Goal: Transaction & Acquisition: Book appointment/travel/reservation

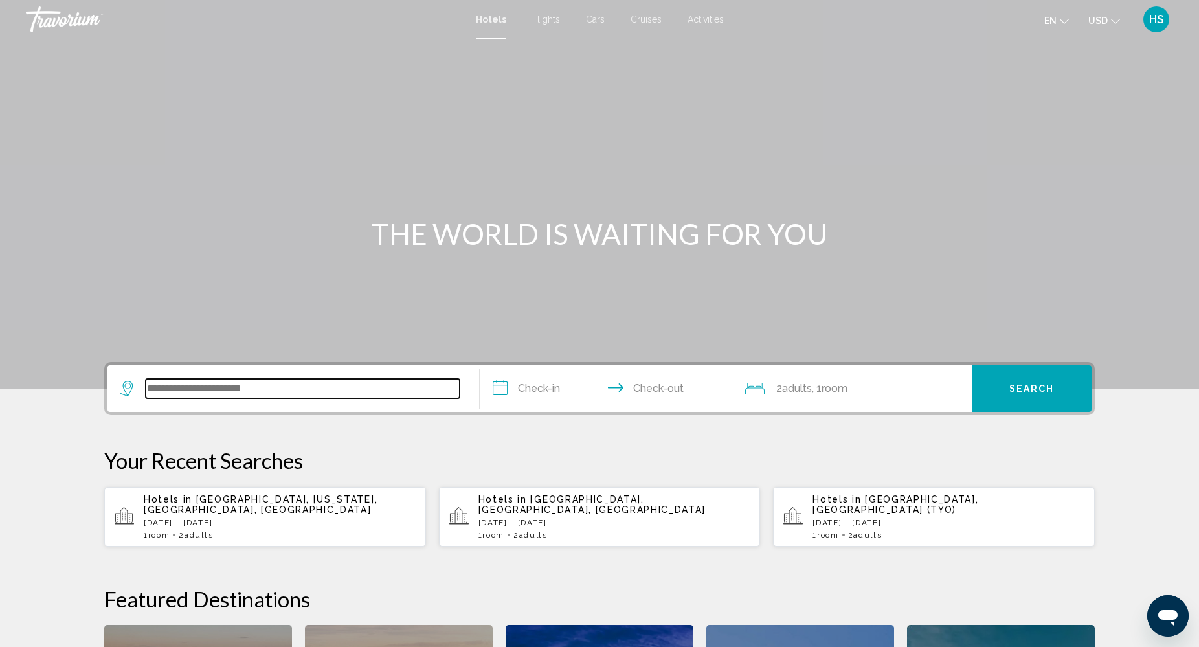
click at [221, 390] on input "Search widget" at bounding box center [303, 388] width 314 height 19
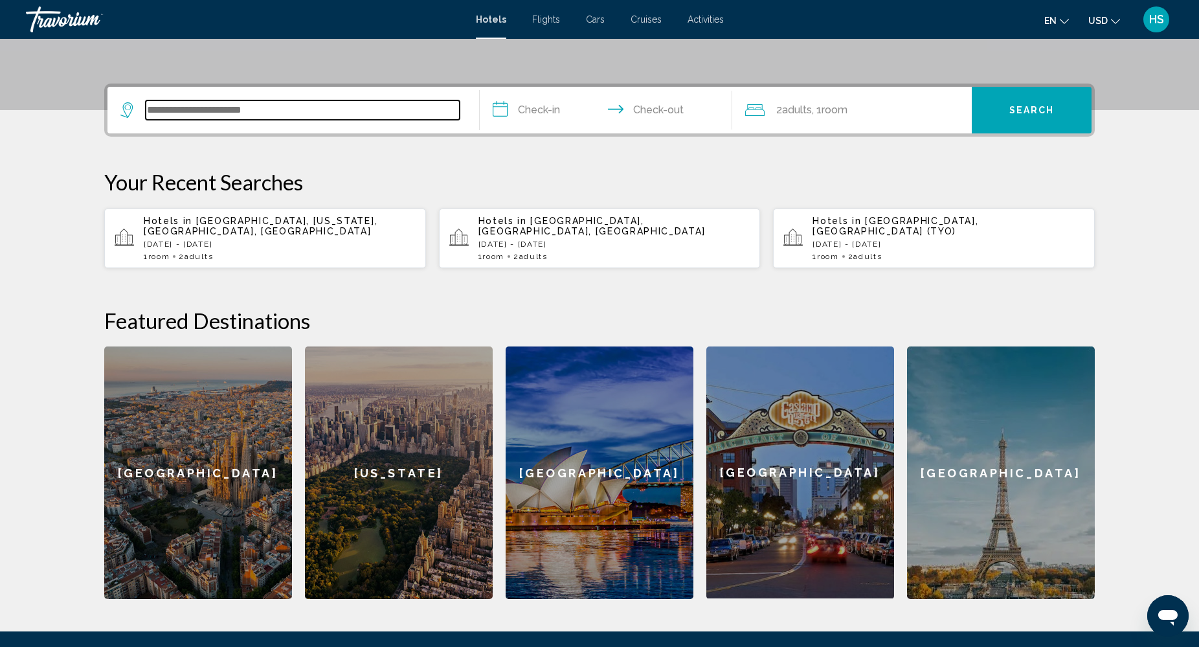
scroll to position [320, 0]
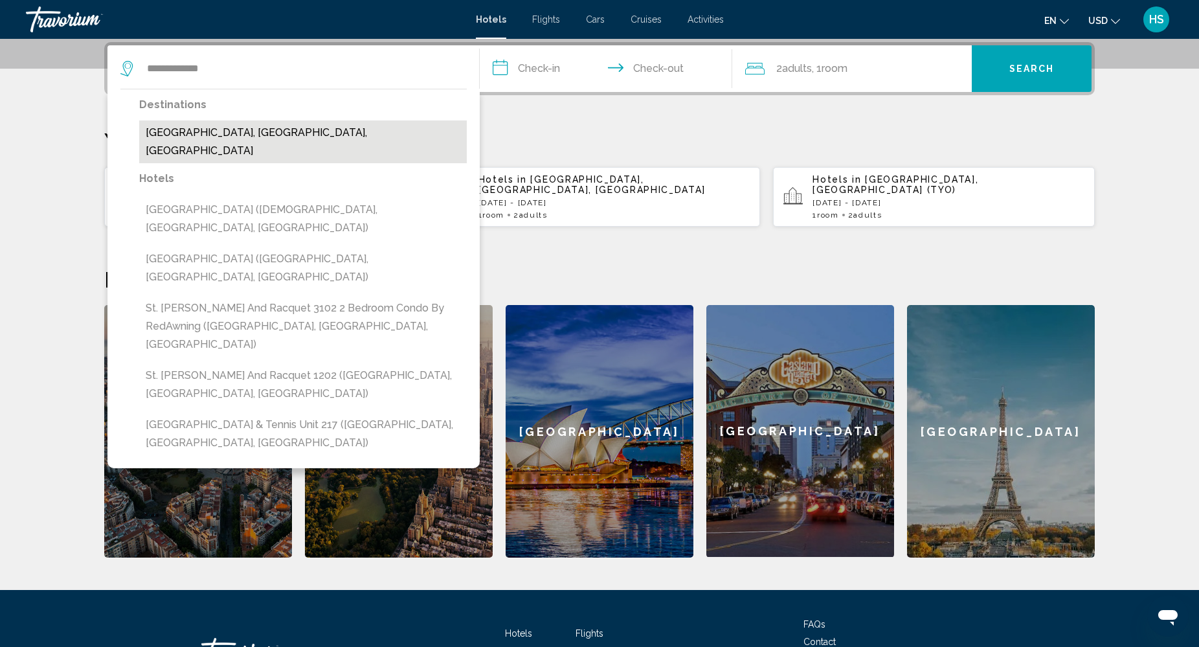
click at [412, 129] on button "[GEOGRAPHIC_DATA], [GEOGRAPHIC_DATA], [GEOGRAPHIC_DATA]" at bounding box center [303, 141] width 328 height 43
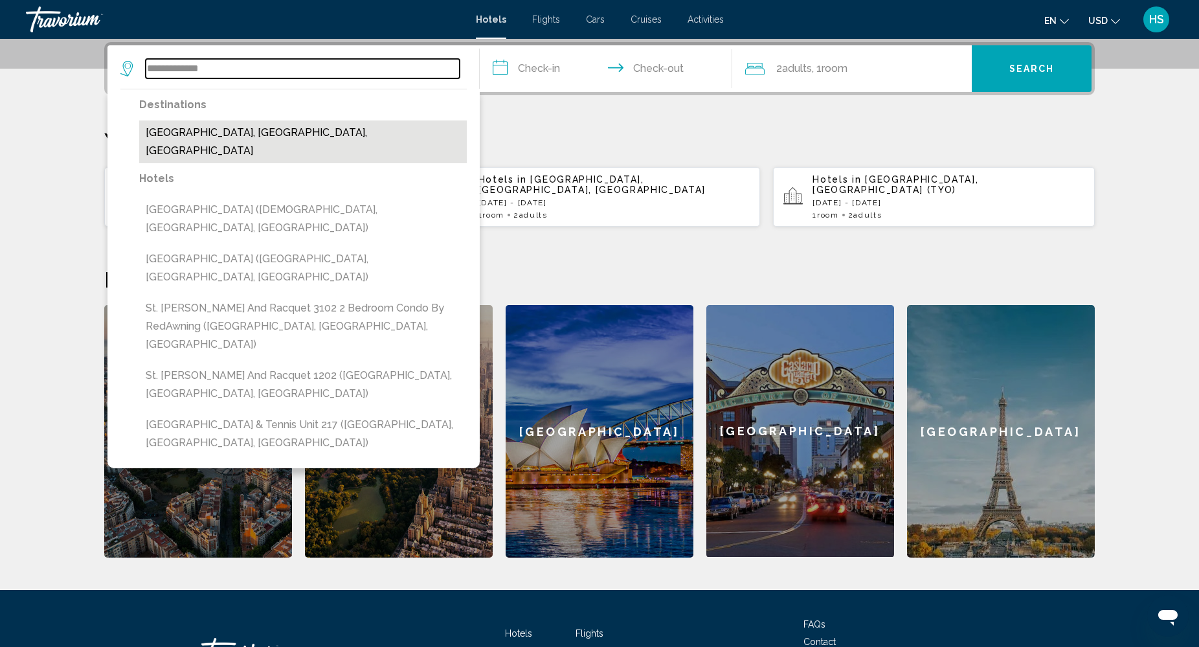
type input "**********"
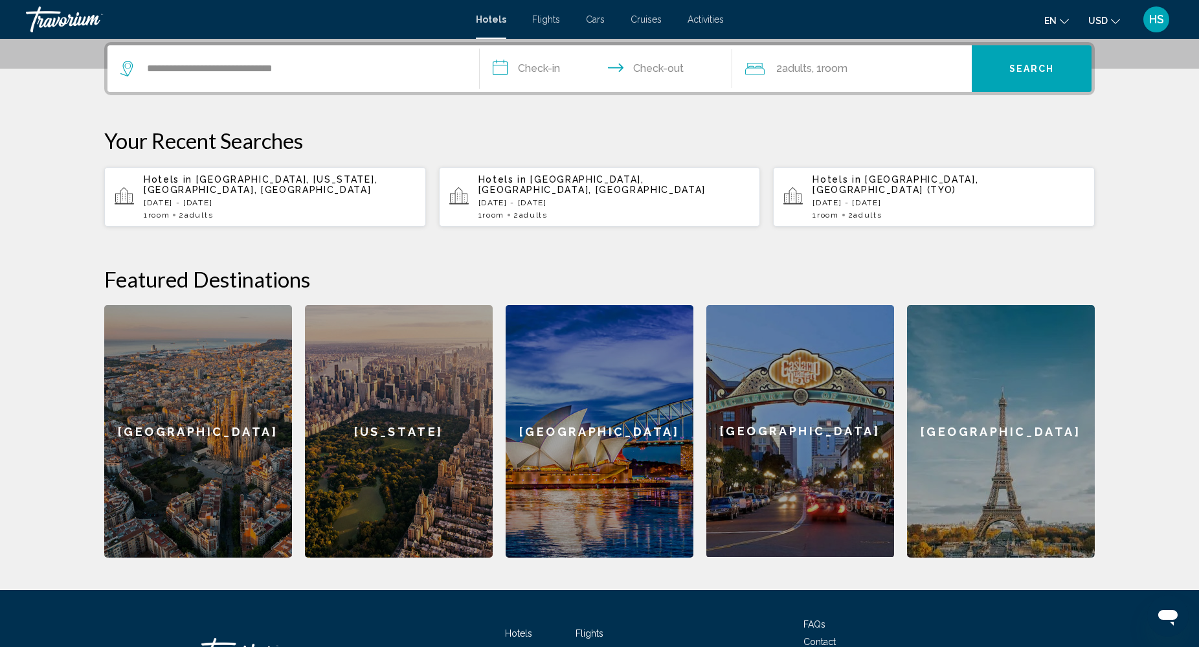
click at [568, 56] on input "**********" at bounding box center [609, 70] width 258 height 50
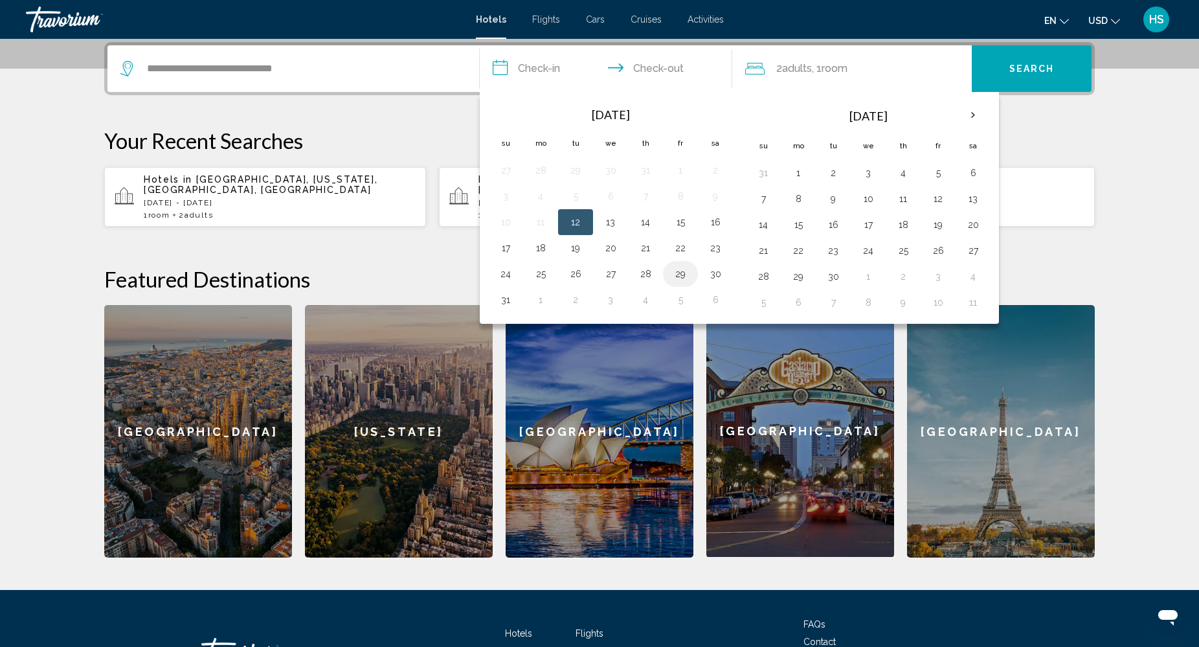
click at [680, 276] on button "29" at bounding box center [680, 274] width 21 height 18
click at [799, 174] on button "1" at bounding box center [798, 173] width 21 height 18
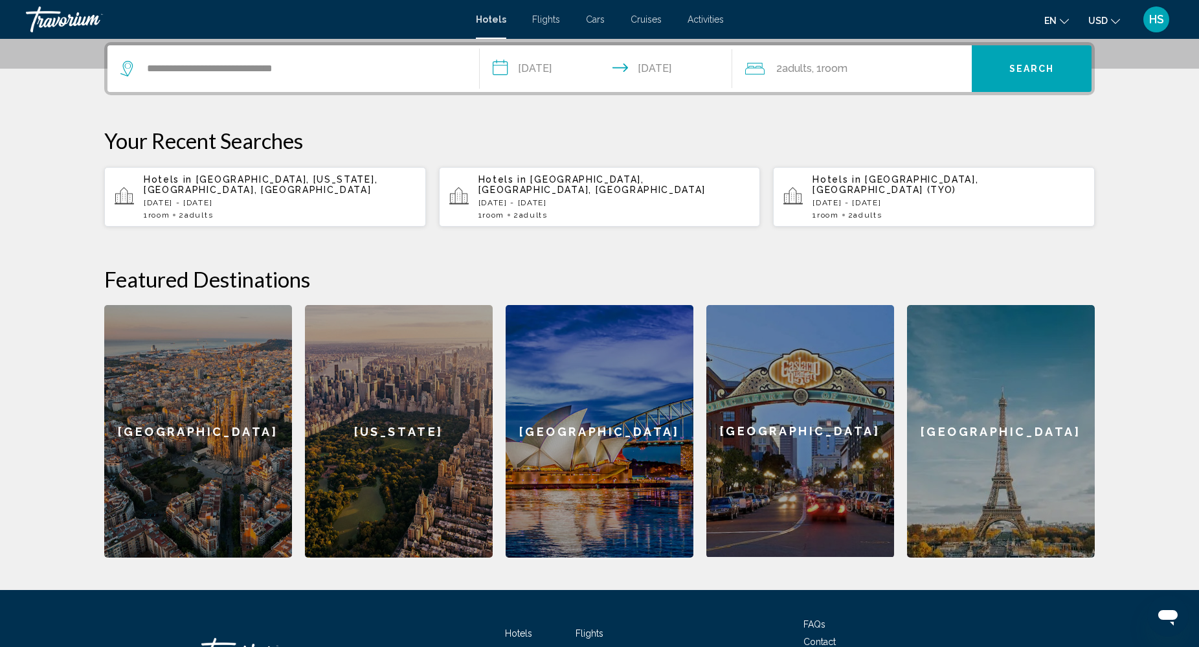
type input "**********"
click at [1043, 76] on button "Search" at bounding box center [1032, 68] width 120 height 47
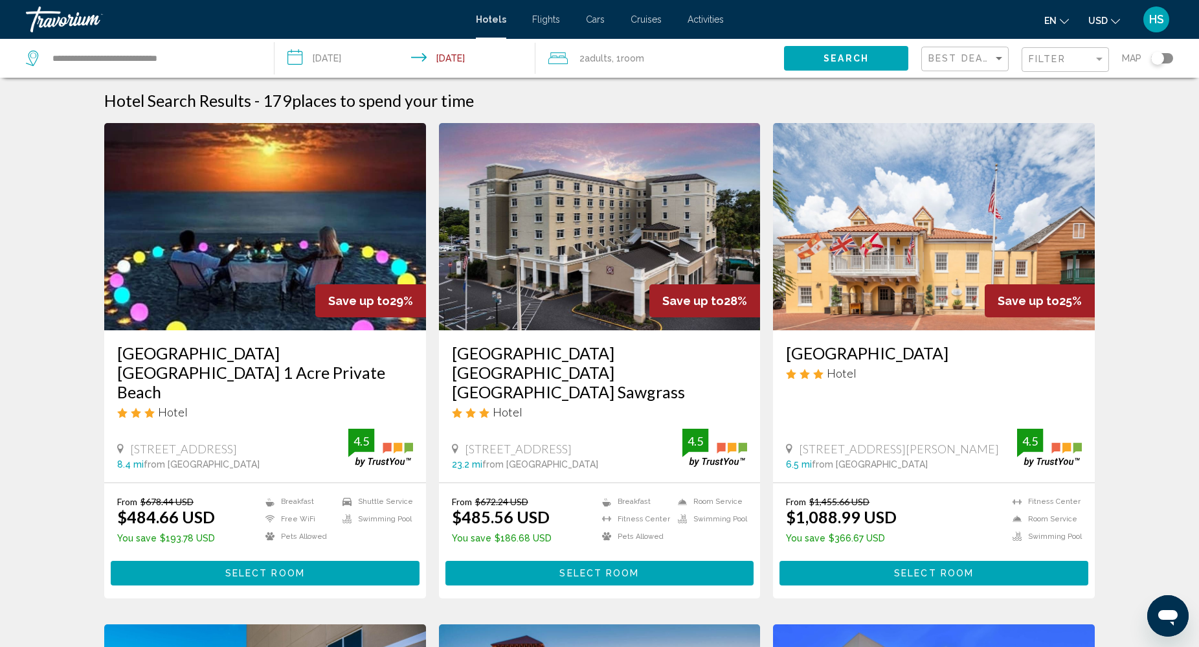
click at [1169, 56] on div "Toggle map" at bounding box center [1162, 58] width 22 height 10
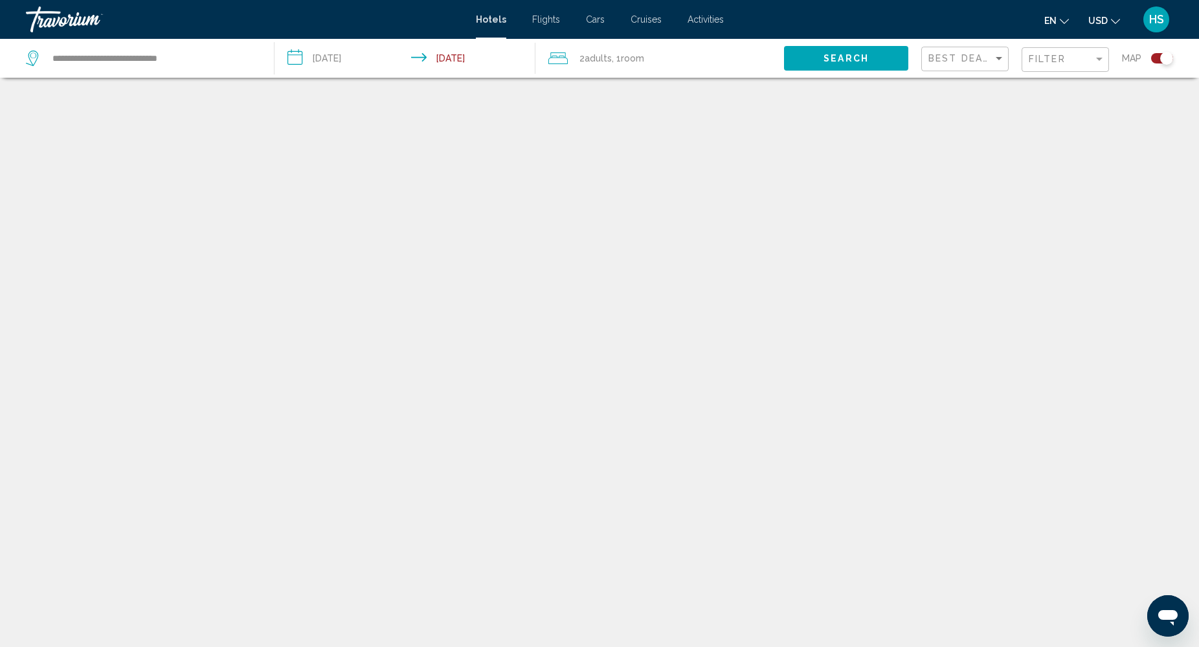
scroll to position [78, 0]
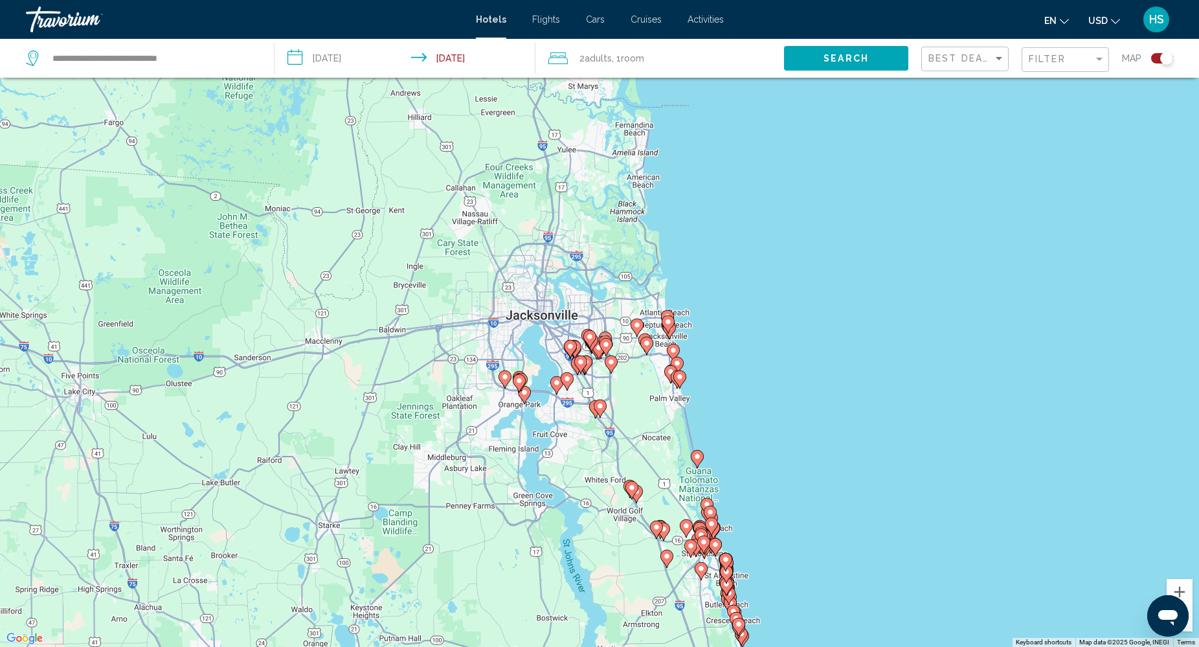
drag, startPoint x: 750, startPoint y: 183, endPoint x: 795, endPoint y: 419, distance: 241.1
click at [795, 419] on div "To activate drag with keyboard, press Alt + Enter. Once in keyboard drag state,…" at bounding box center [599, 323] width 1199 height 647
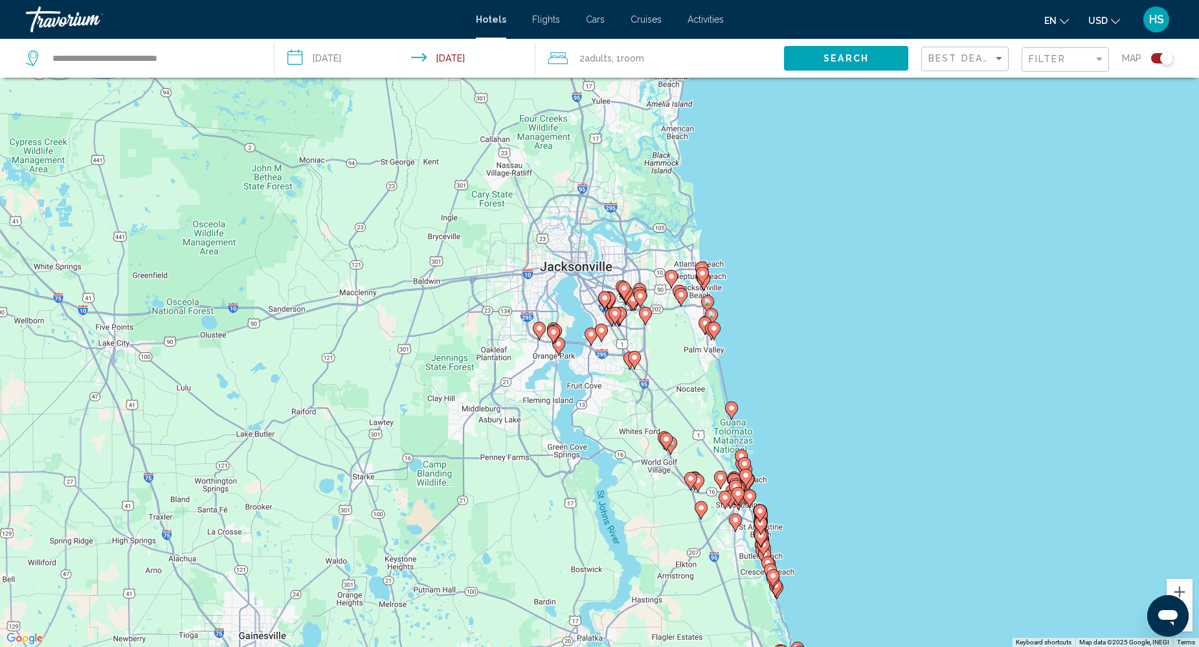
drag, startPoint x: 749, startPoint y: 235, endPoint x: 782, endPoint y: 186, distance: 58.7
click at [782, 186] on div "To activate drag with keyboard, press Alt + Enter. Once in keyboard drag state,…" at bounding box center [599, 323] width 1199 height 647
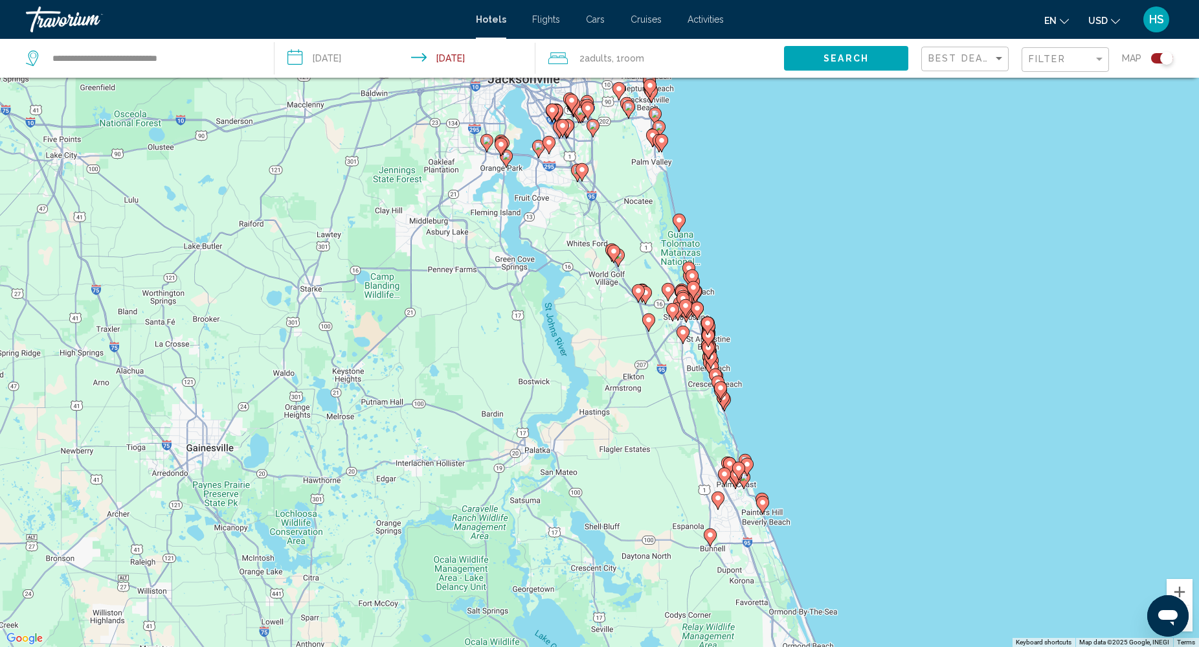
drag, startPoint x: 840, startPoint y: 393, endPoint x: 784, endPoint y: 195, distance: 205.3
click at [784, 195] on div "To activate drag with keyboard, press Alt + Enter. Once in keyboard drag state,…" at bounding box center [599, 323] width 1199 height 647
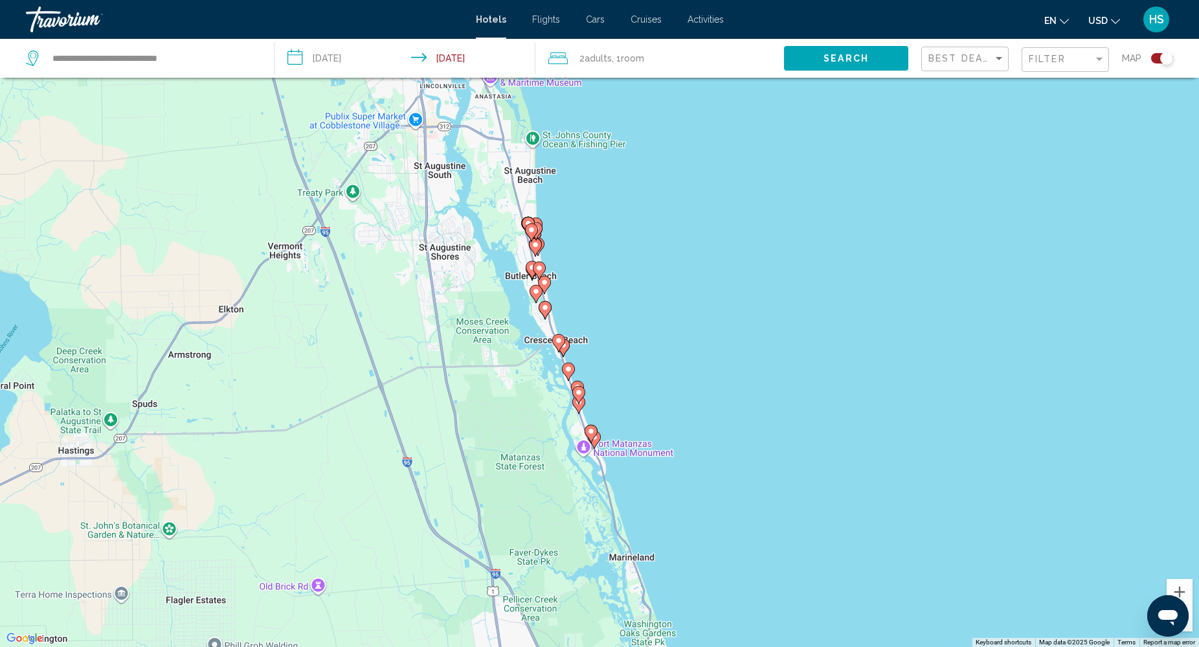
drag, startPoint x: 605, startPoint y: 138, endPoint x: 758, endPoint y: 545, distance: 434.8
click at [758, 545] on div "To activate drag with keyboard, press Alt + Enter. Once in keyboard drag state,…" at bounding box center [599, 323] width 1199 height 647
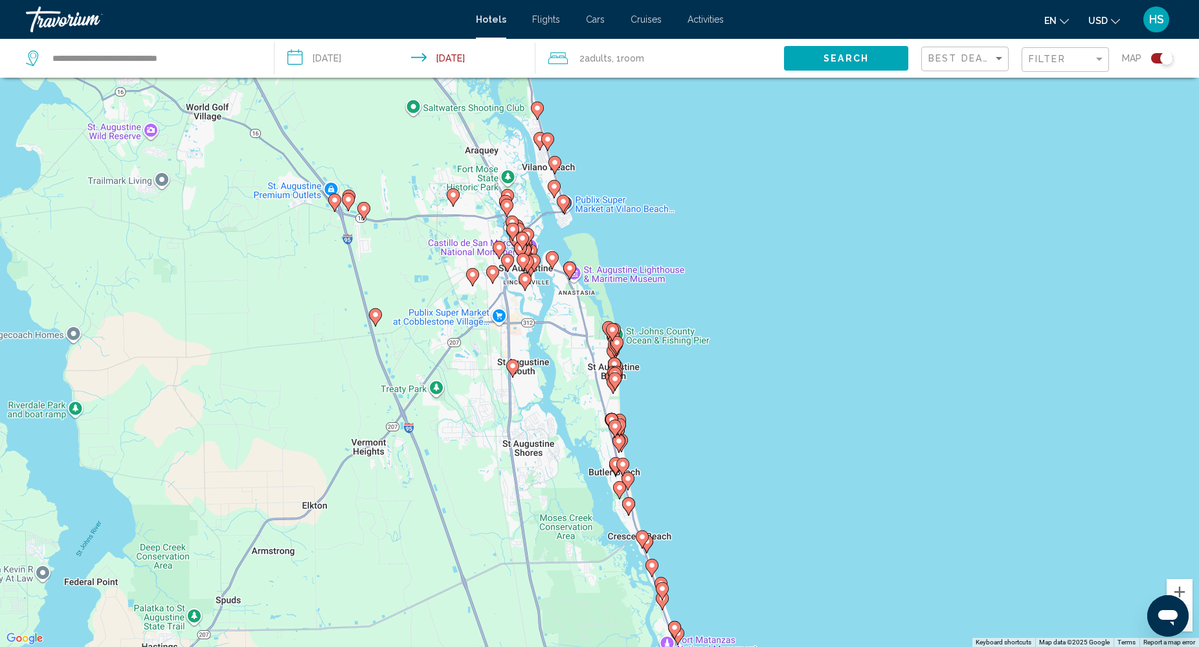
drag, startPoint x: 643, startPoint y: 247, endPoint x: 727, endPoint y: 441, distance: 212.0
click at [727, 441] on div "To activate drag with keyboard, press Alt + Enter. Once in keyboard drag state,…" at bounding box center [599, 323] width 1199 height 647
click at [555, 159] on image "Main content" at bounding box center [555, 163] width 8 height 8
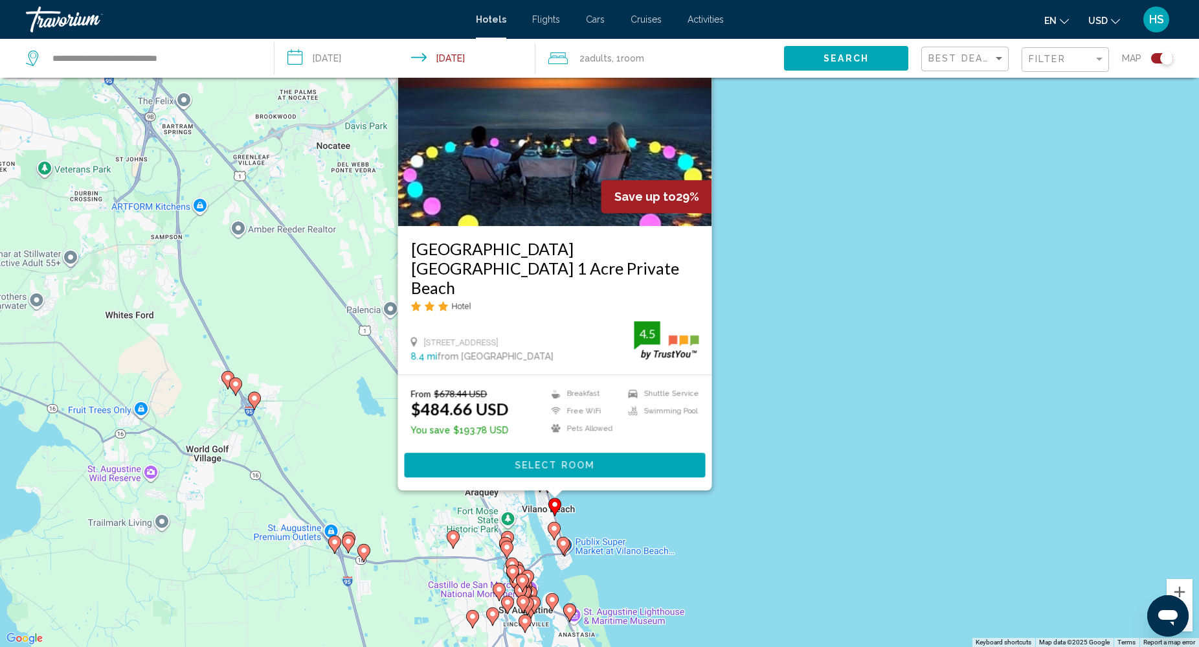
click at [746, 427] on div "To activate drag with keyboard, press Alt + Enter. Once in keyboard drag state,…" at bounding box center [599, 323] width 1199 height 647
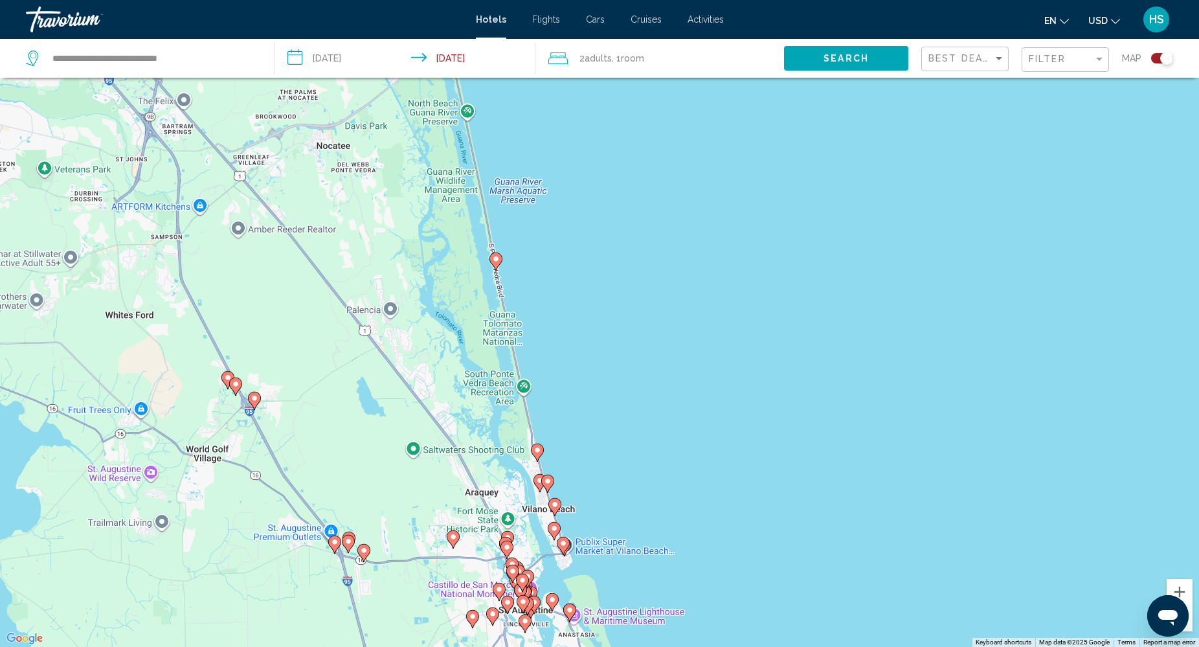
click at [554, 528] on image "Main content" at bounding box center [554, 528] width 8 height 8
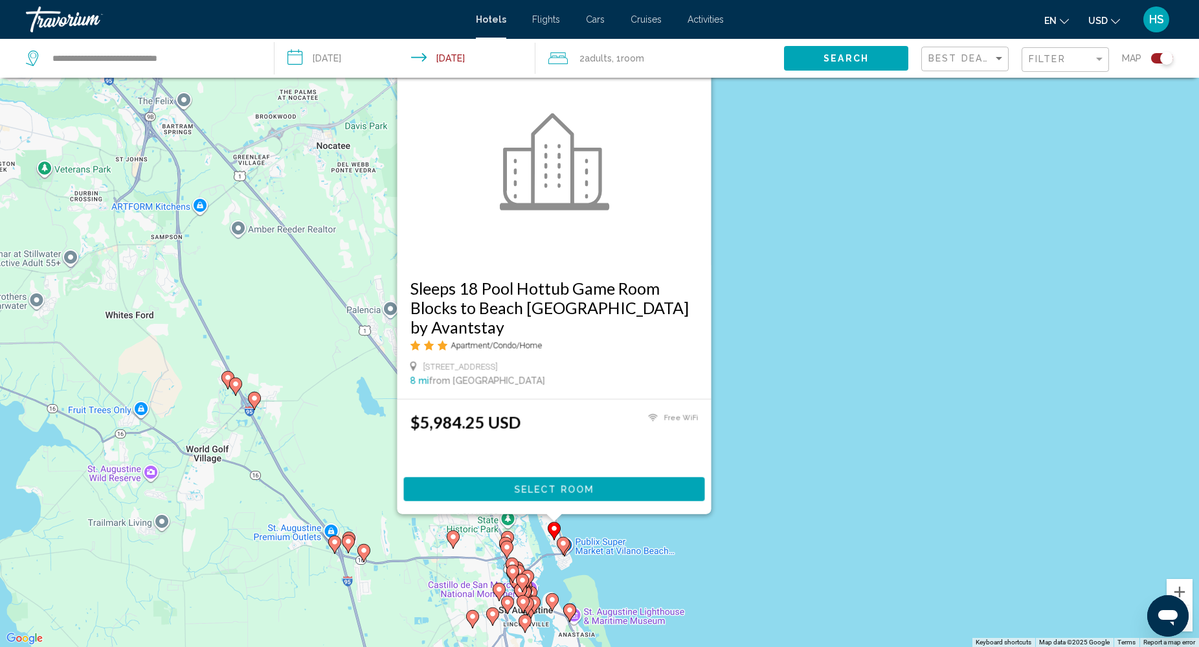
click at [564, 543] on image "Main content" at bounding box center [563, 543] width 8 height 8
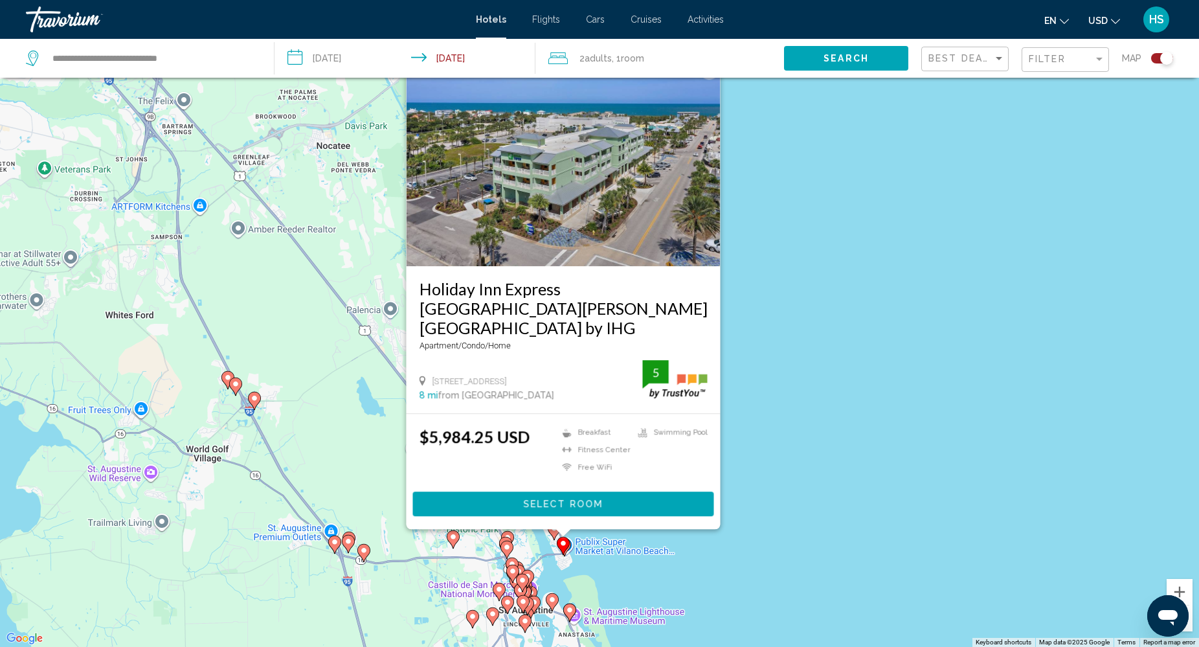
click at [831, 341] on div "To activate drag with keyboard, press Alt + Enter. Once in keyboard drag state,…" at bounding box center [599, 323] width 1199 height 647
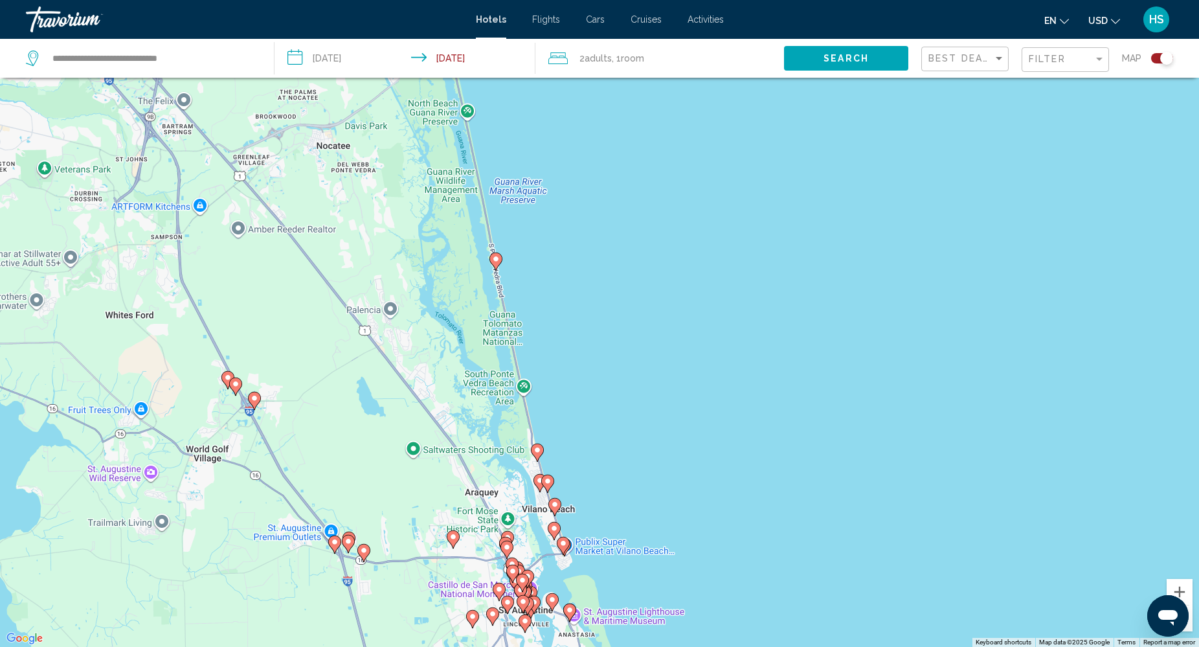
click at [548, 483] on image "Main content" at bounding box center [548, 481] width 8 height 8
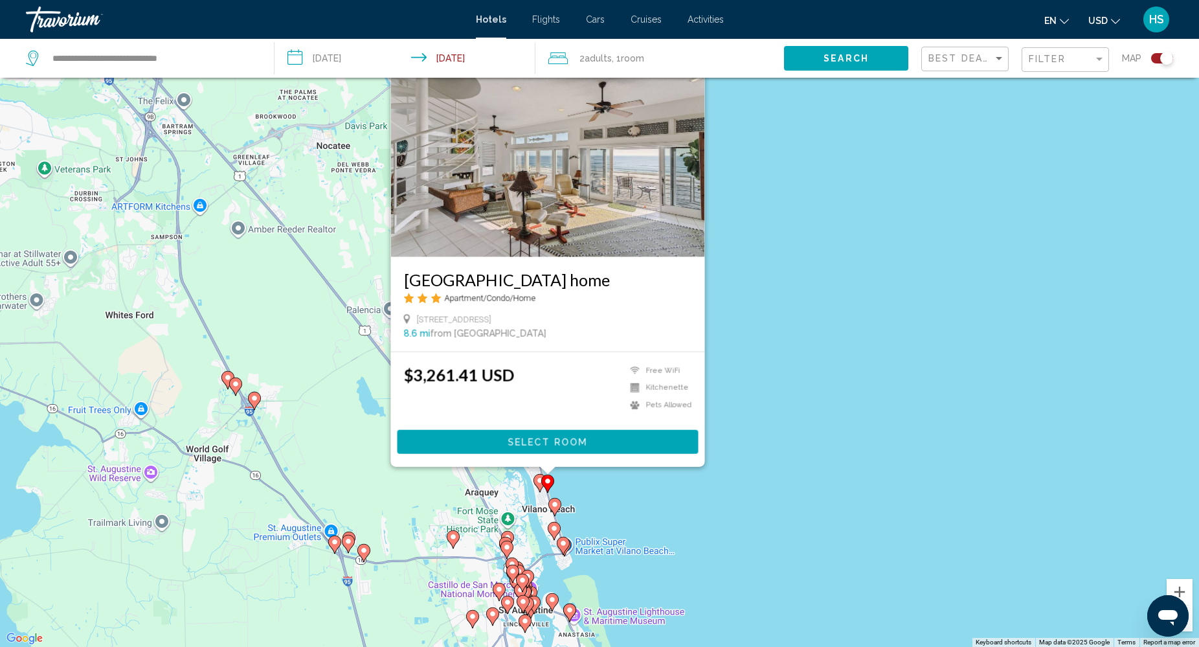
click at [629, 524] on div "To activate drag with keyboard, press Alt + Enter. Once in keyboard drag state,…" at bounding box center [599, 323] width 1199 height 647
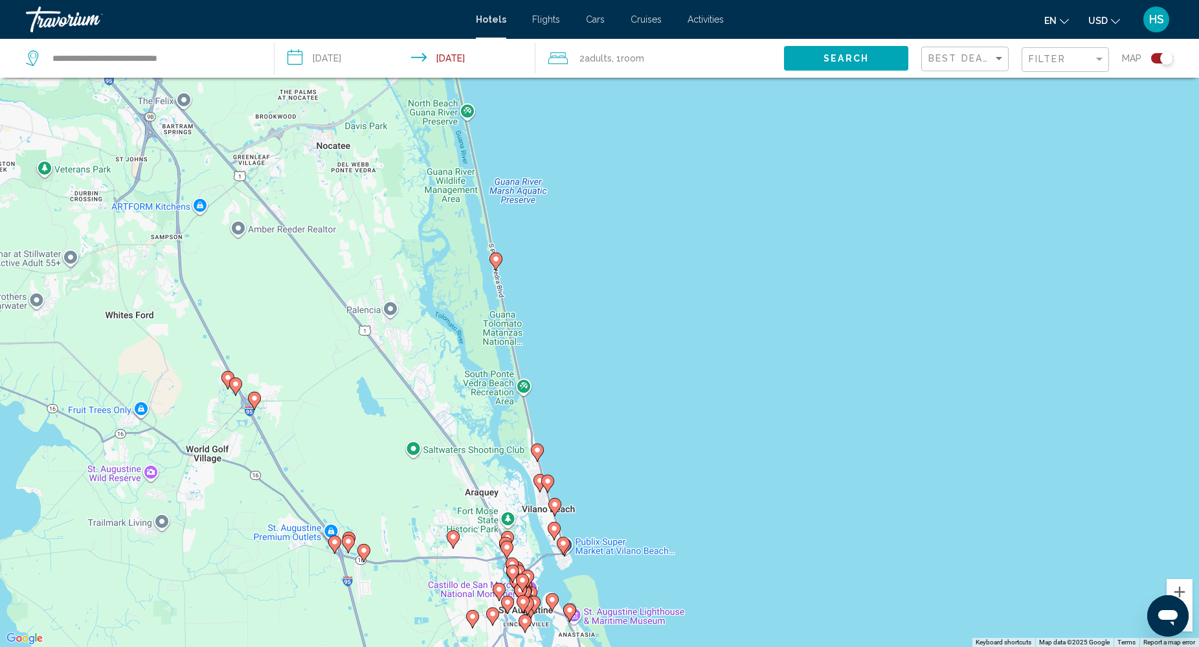
click at [540, 483] on image "Main content" at bounding box center [540, 480] width 8 height 8
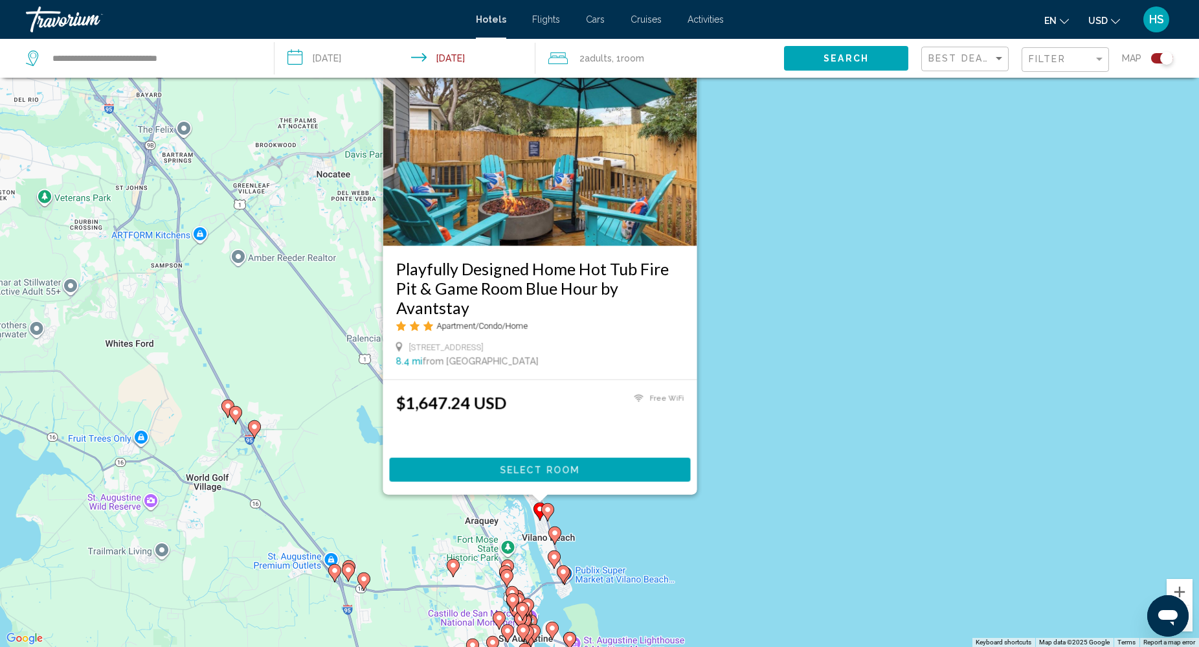
click at [750, 477] on div "To activate drag with keyboard, press Alt + Enter. Once in keyboard drag state,…" at bounding box center [599, 323] width 1199 height 647
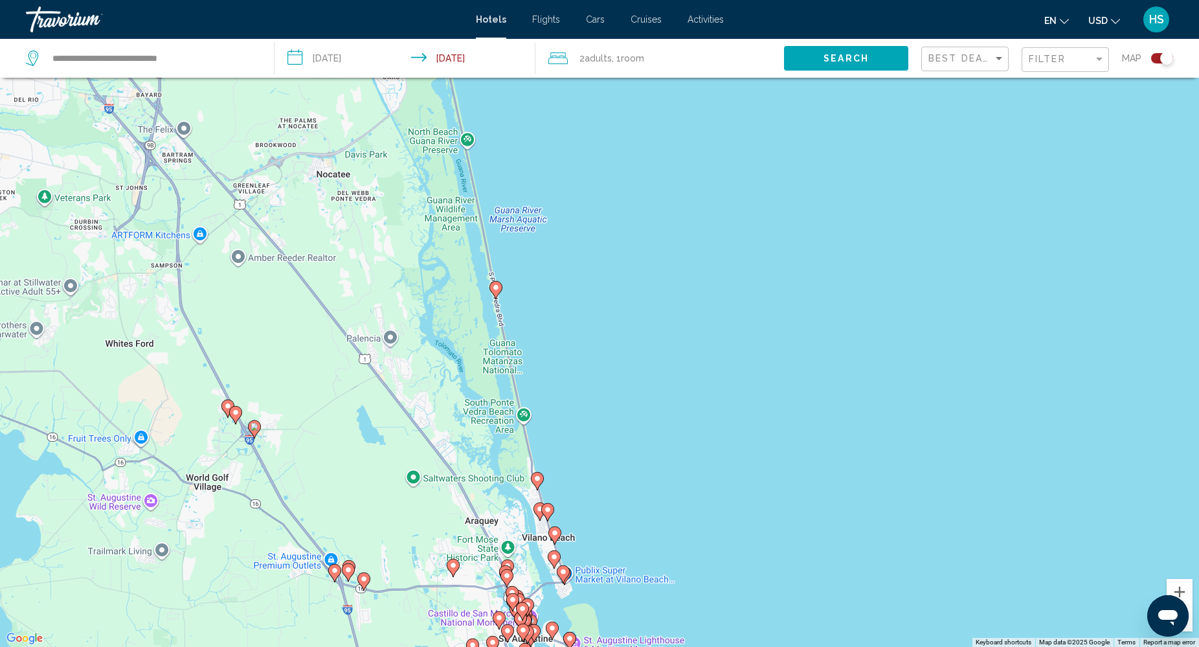
click at [557, 531] on image "Main content" at bounding box center [555, 533] width 8 height 8
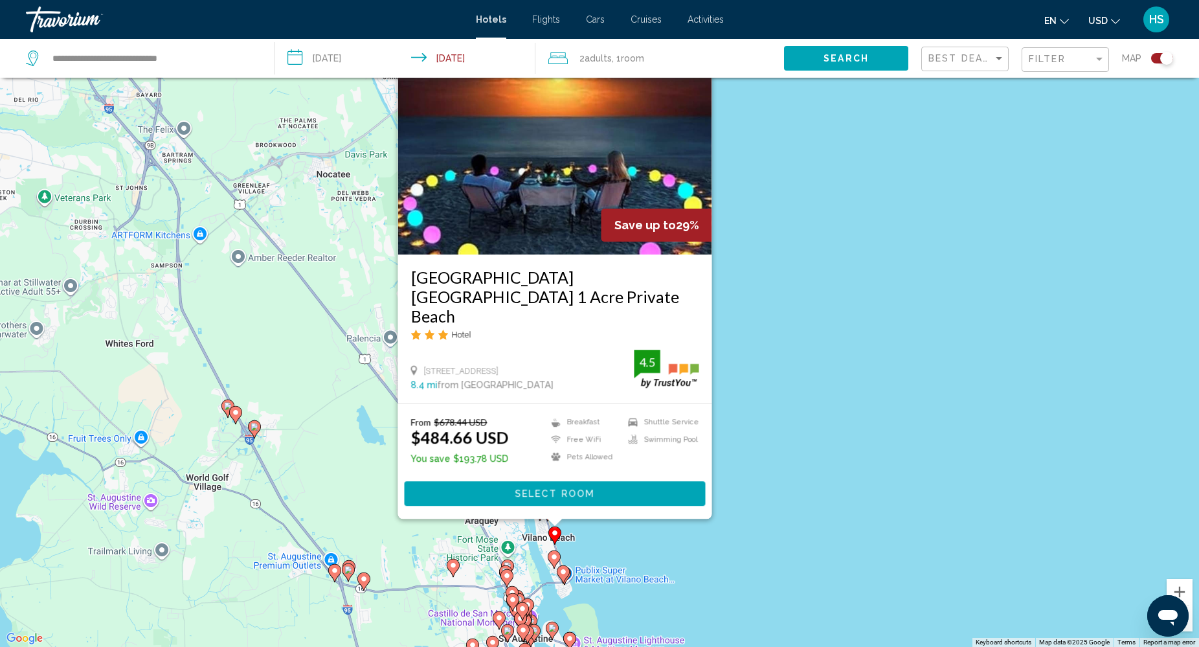
click at [557, 184] on img "Main content" at bounding box center [555, 150] width 314 height 207
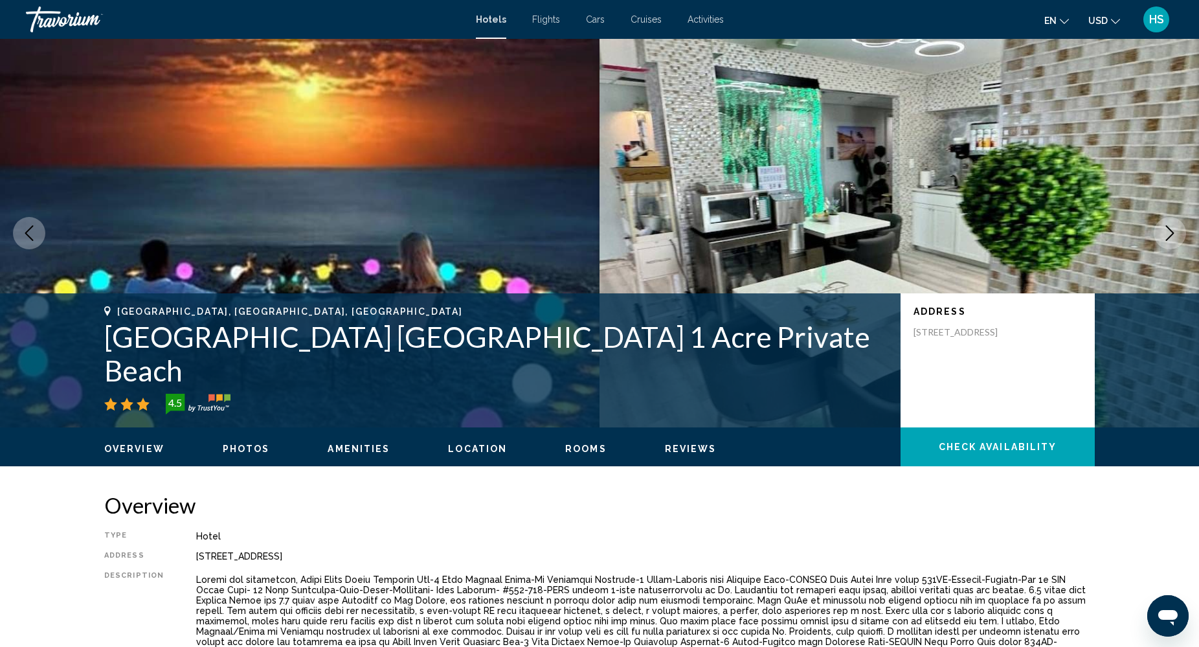
click at [1167, 232] on icon "Next image" at bounding box center [1170, 233] width 16 height 16
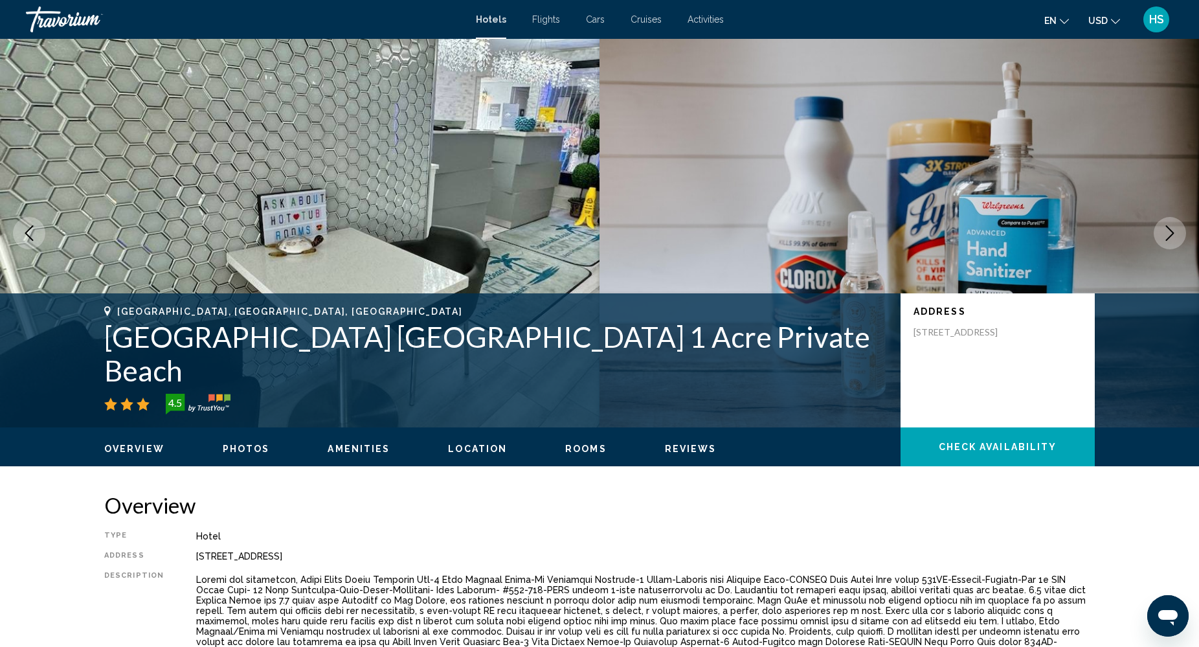
click at [1167, 232] on icon "Next image" at bounding box center [1170, 233] width 16 height 16
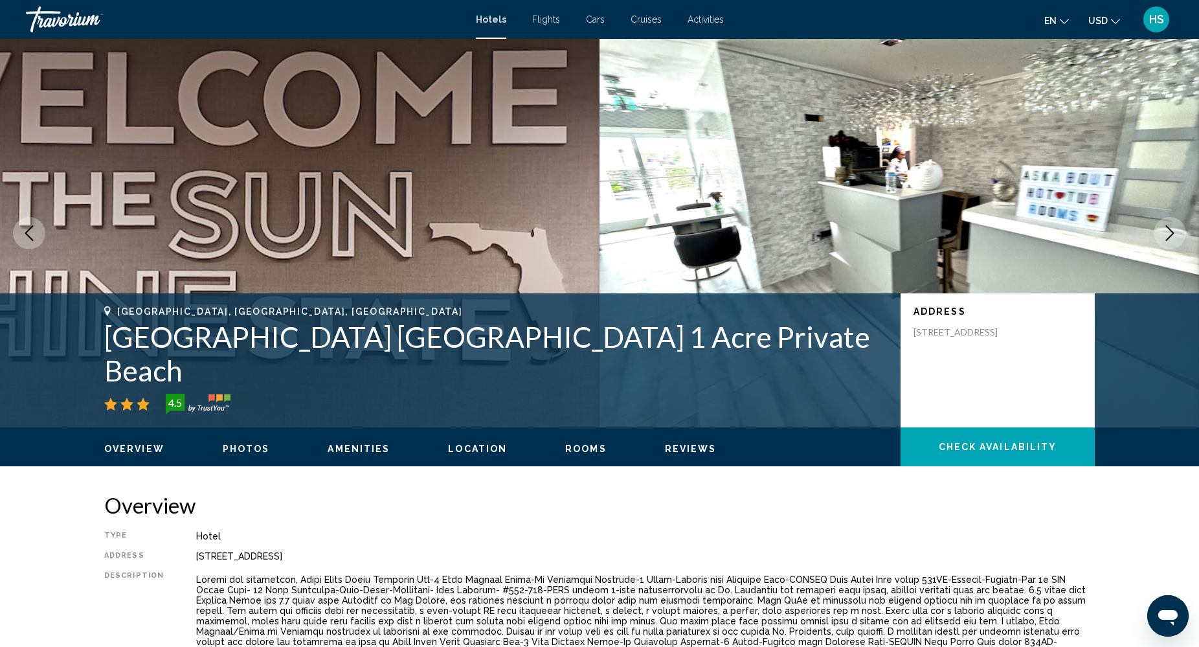
click at [1167, 232] on icon "Next image" at bounding box center [1170, 233] width 16 height 16
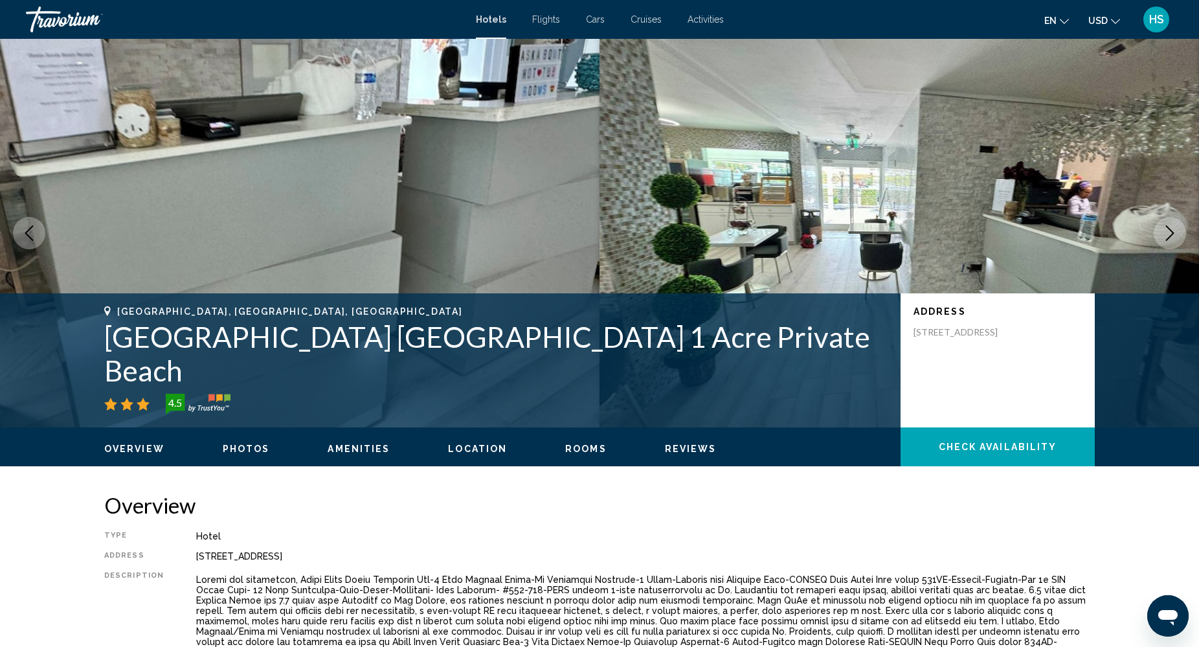
click at [1167, 232] on icon "Next image" at bounding box center [1170, 233] width 16 height 16
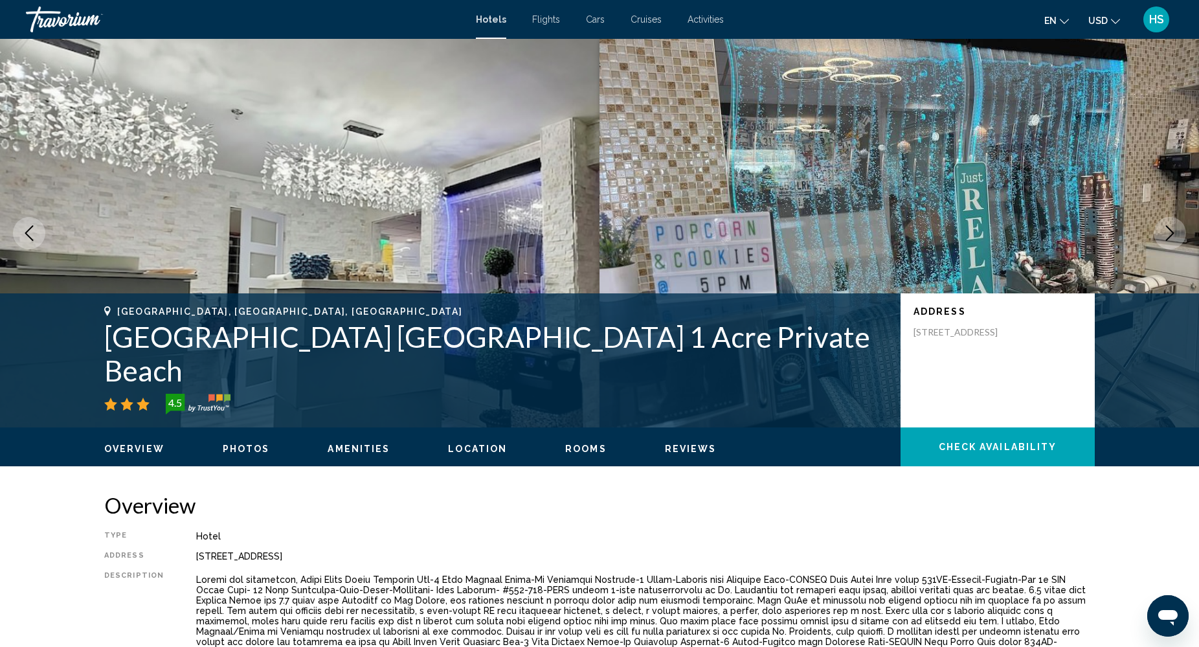
click at [1167, 232] on icon "Next image" at bounding box center [1170, 233] width 16 height 16
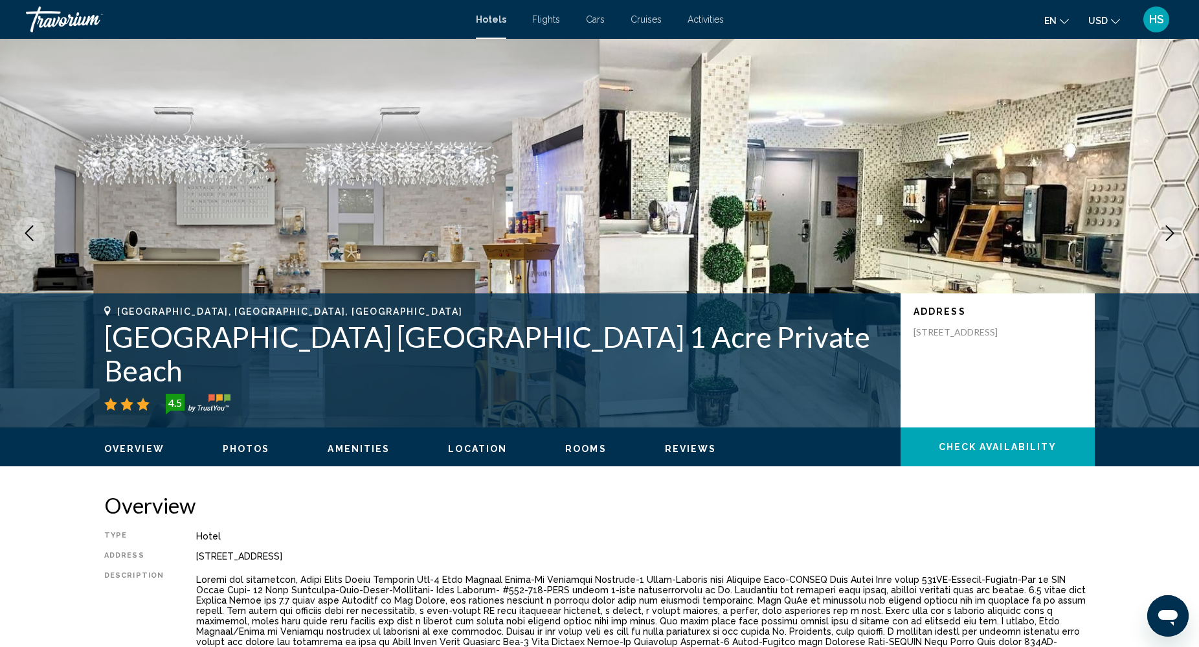
click at [1167, 232] on icon "Next image" at bounding box center [1170, 233] width 16 height 16
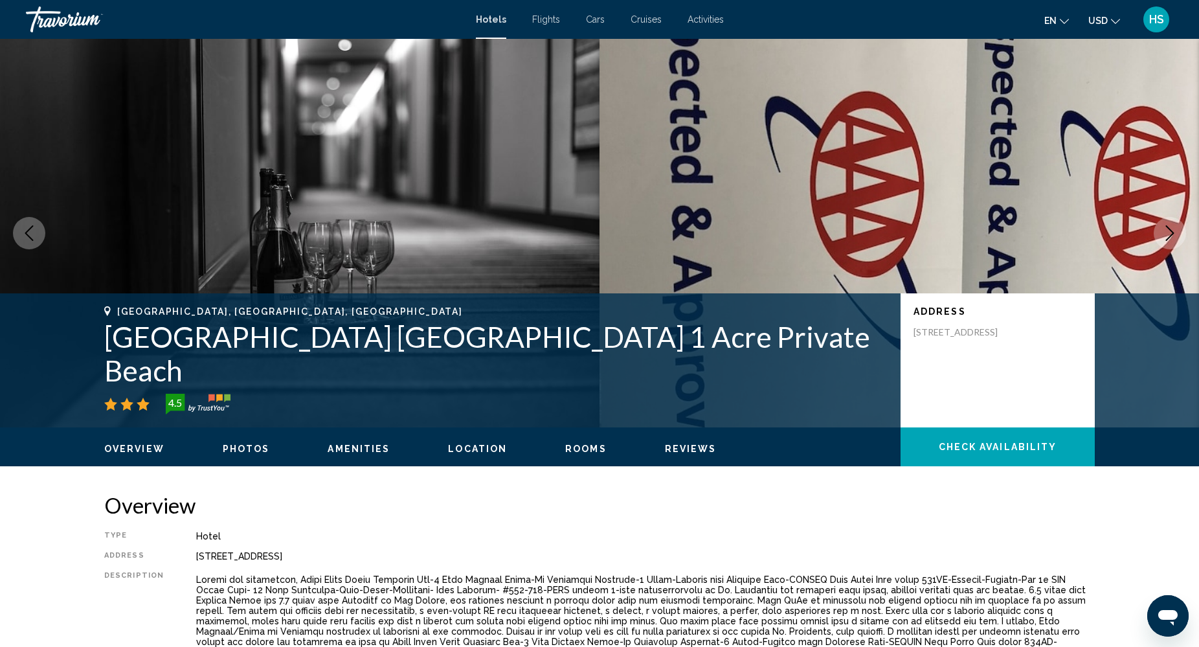
click at [1167, 232] on icon "Next image" at bounding box center [1170, 233] width 16 height 16
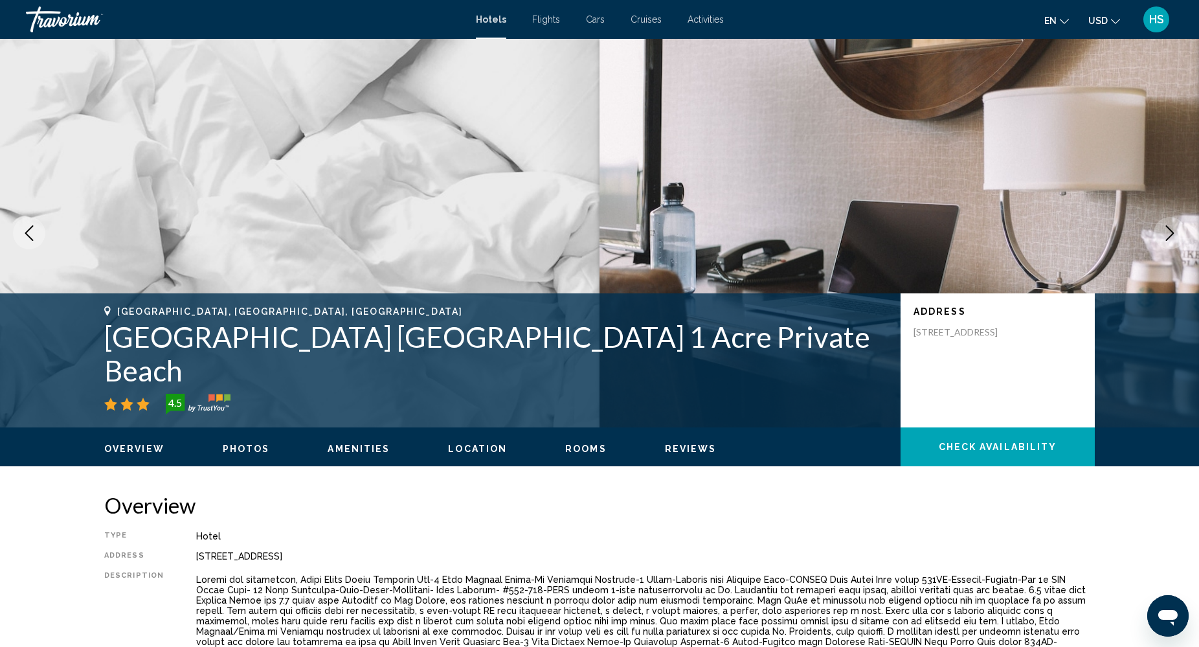
click at [1167, 232] on icon "Next image" at bounding box center [1170, 233] width 16 height 16
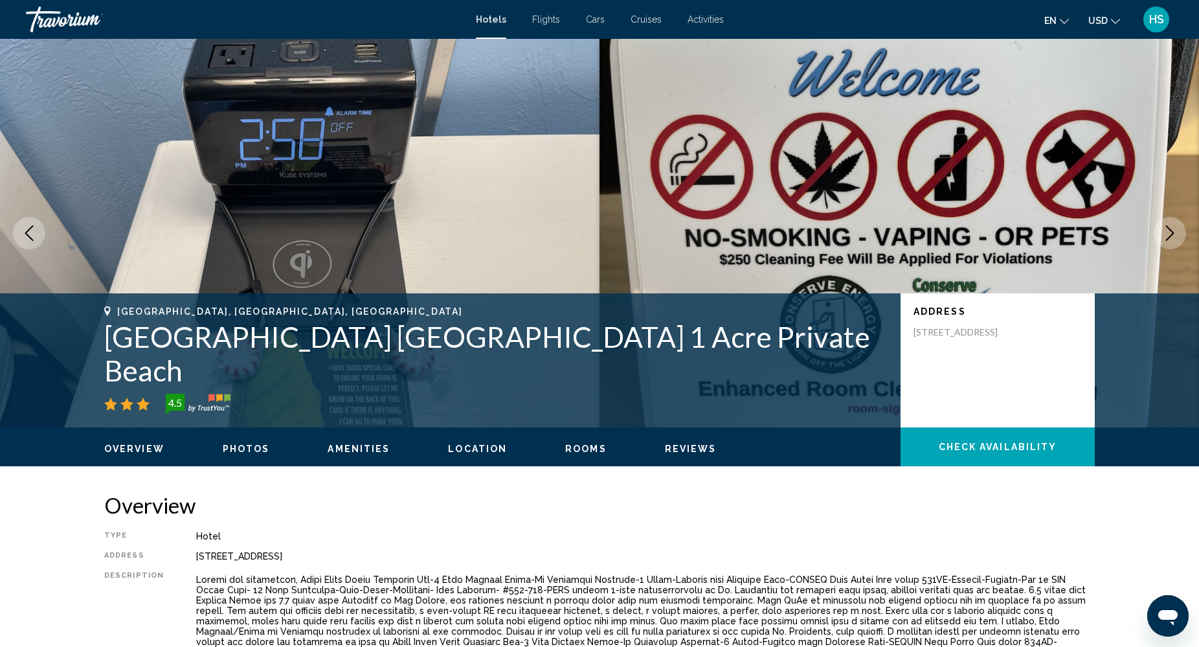
click at [1167, 232] on icon "Next image" at bounding box center [1170, 233] width 16 height 16
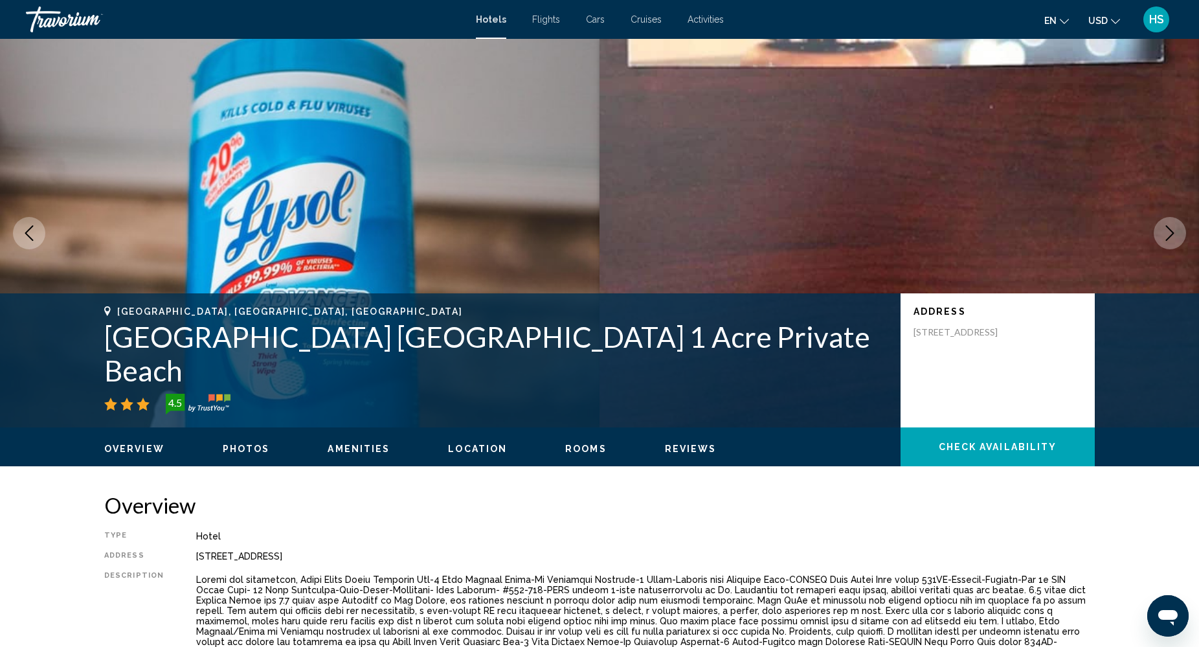
click at [1167, 232] on icon "Next image" at bounding box center [1170, 233] width 16 height 16
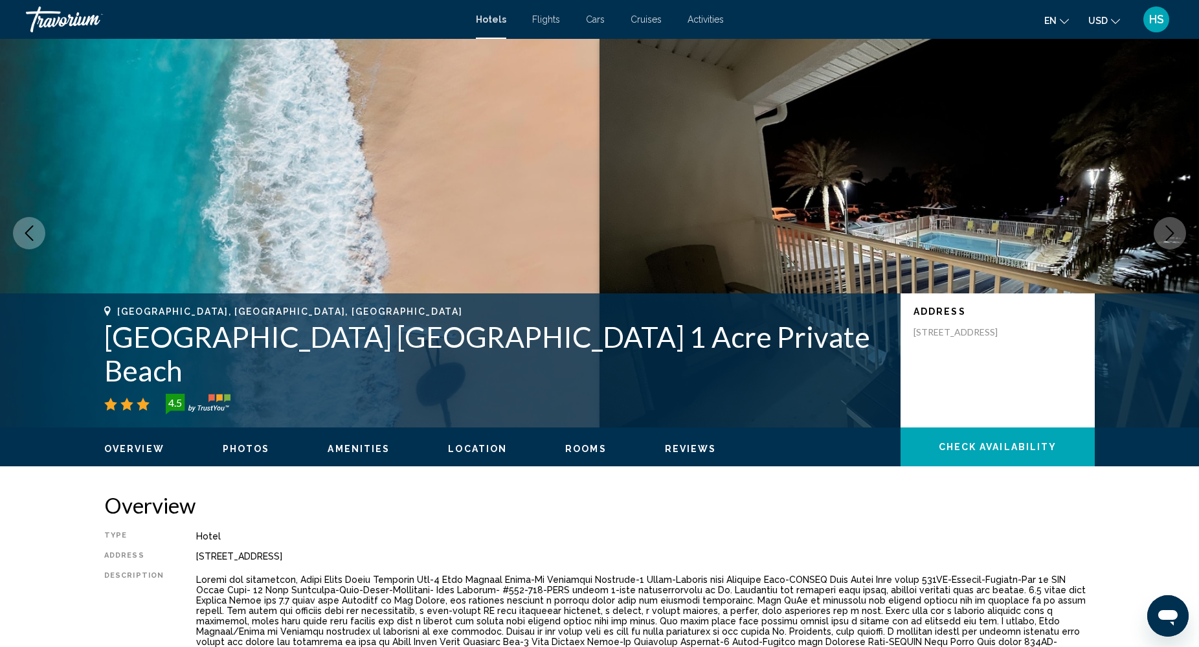
click at [1167, 232] on icon "Next image" at bounding box center [1170, 233] width 16 height 16
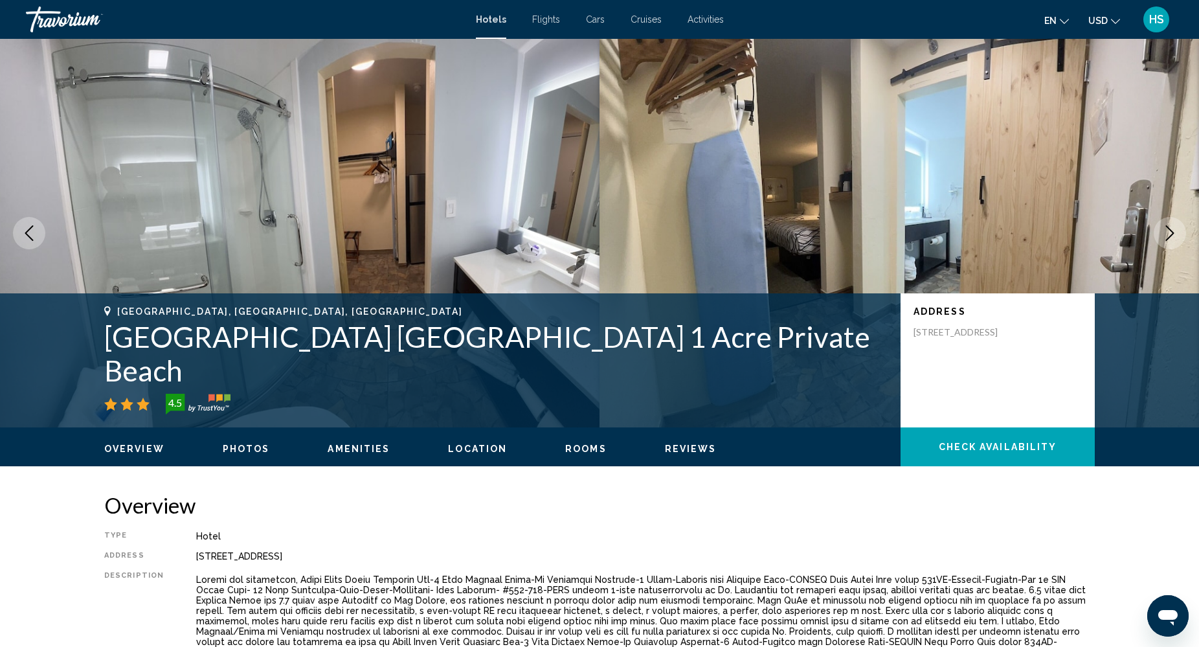
click at [1167, 232] on icon "Next image" at bounding box center [1170, 233] width 16 height 16
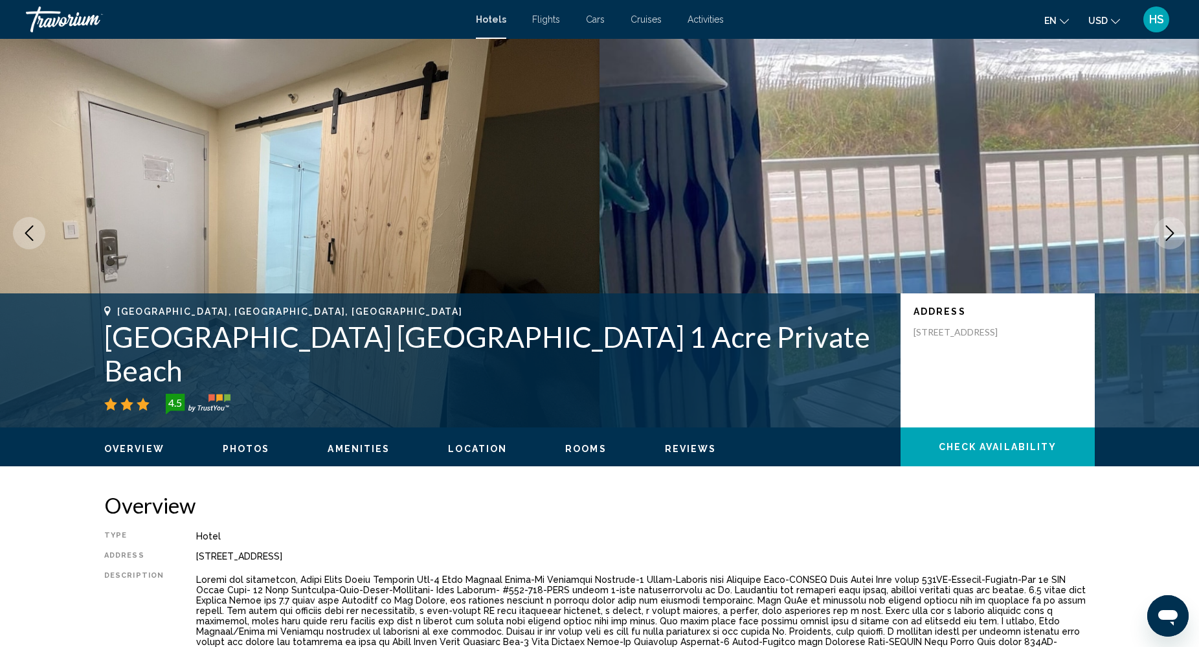
click at [1167, 232] on icon "Next image" at bounding box center [1170, 233] width 16 height 16
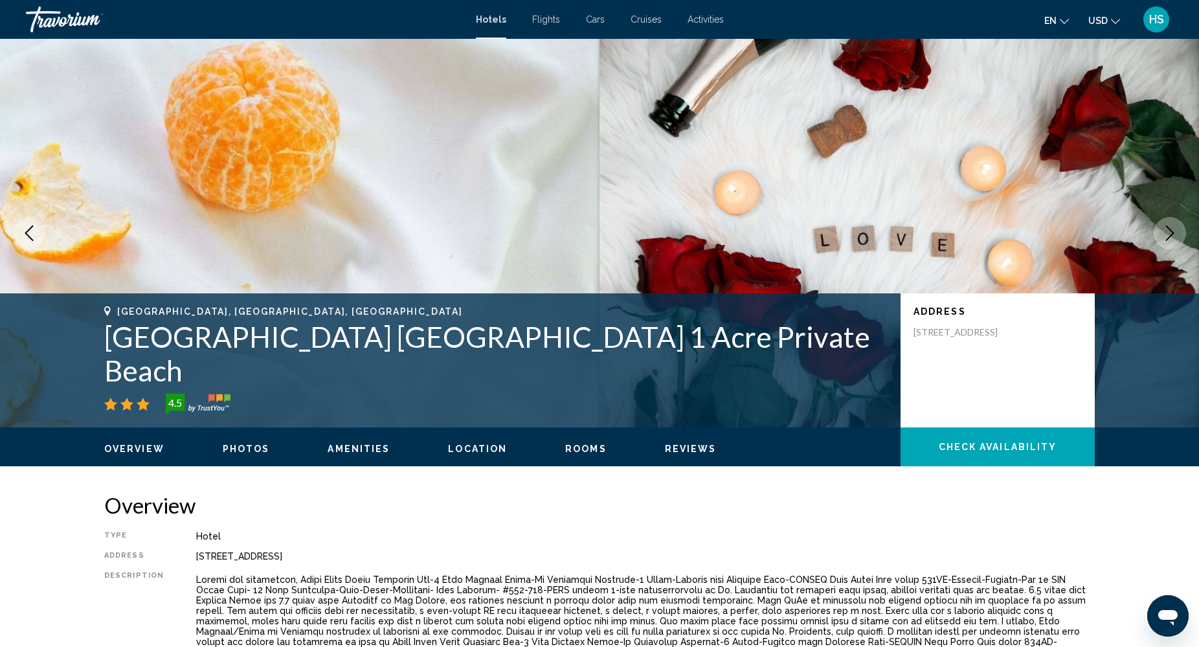
click at [1167, 232] on icon "Next image" at bounding box center [1170, 233] width 16 height 16
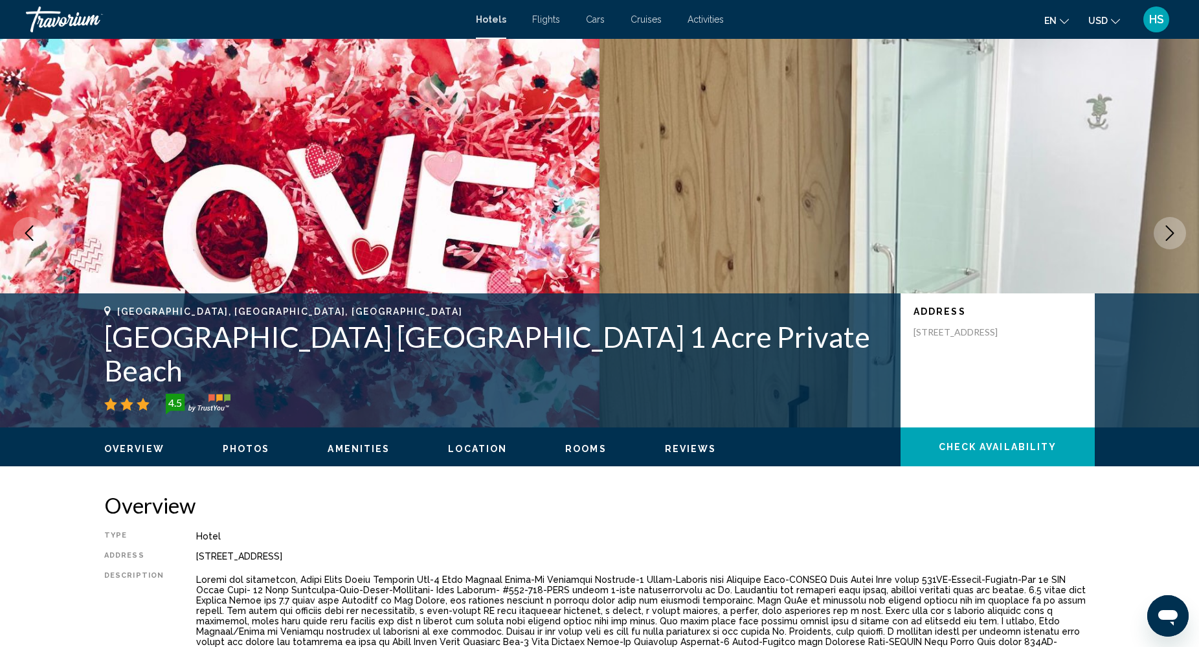
click at [1167, 232] on icon "Next image" at bounding box center [1170, 233] width 16 height 16
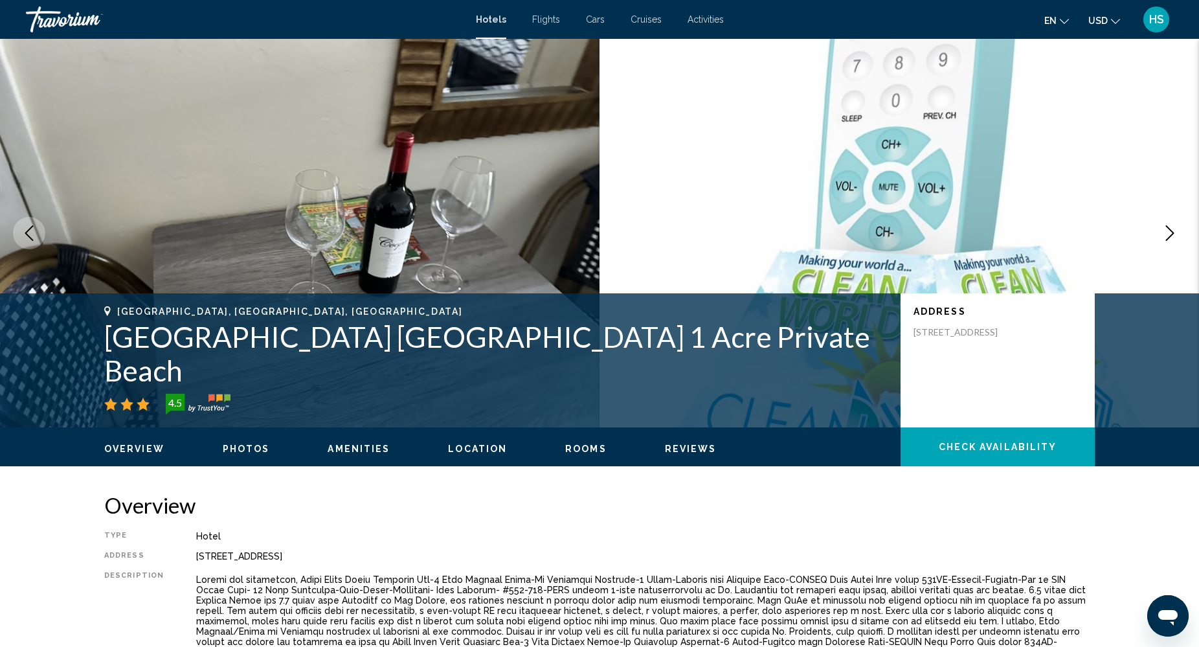
click at [1167, 232] on icon "Next image" at bounding box center [1170, 233] width 16 height 16
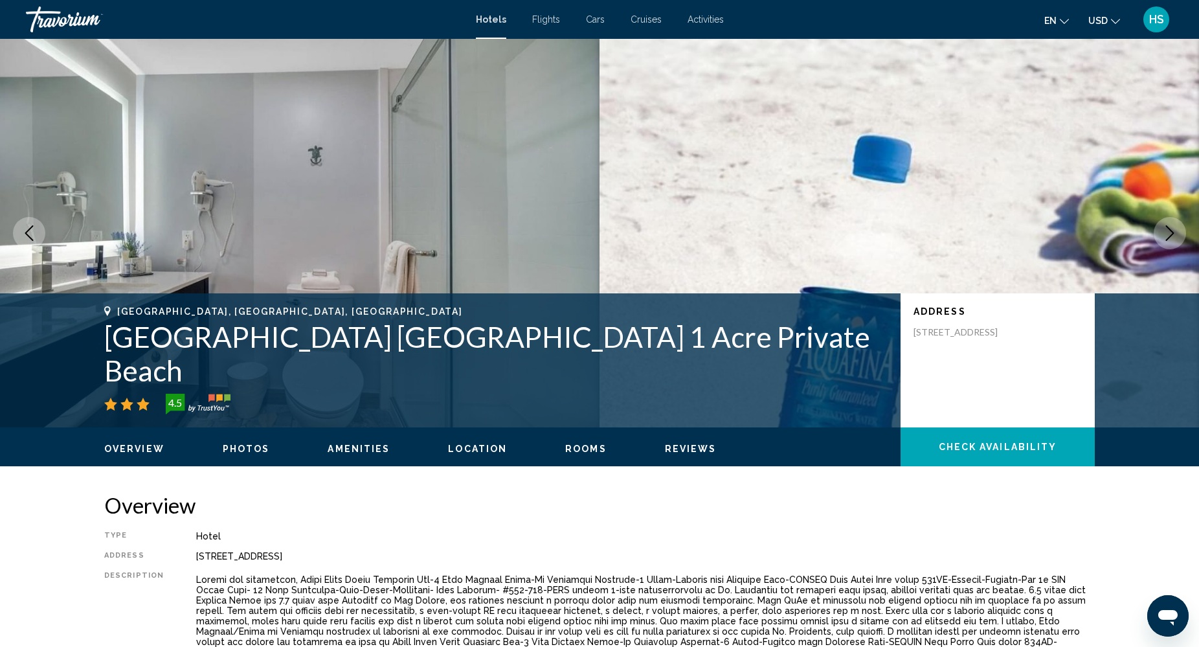
click at [1167, 232] on icon "Next image" at bounding box center [1170, 233] width 16 height 16
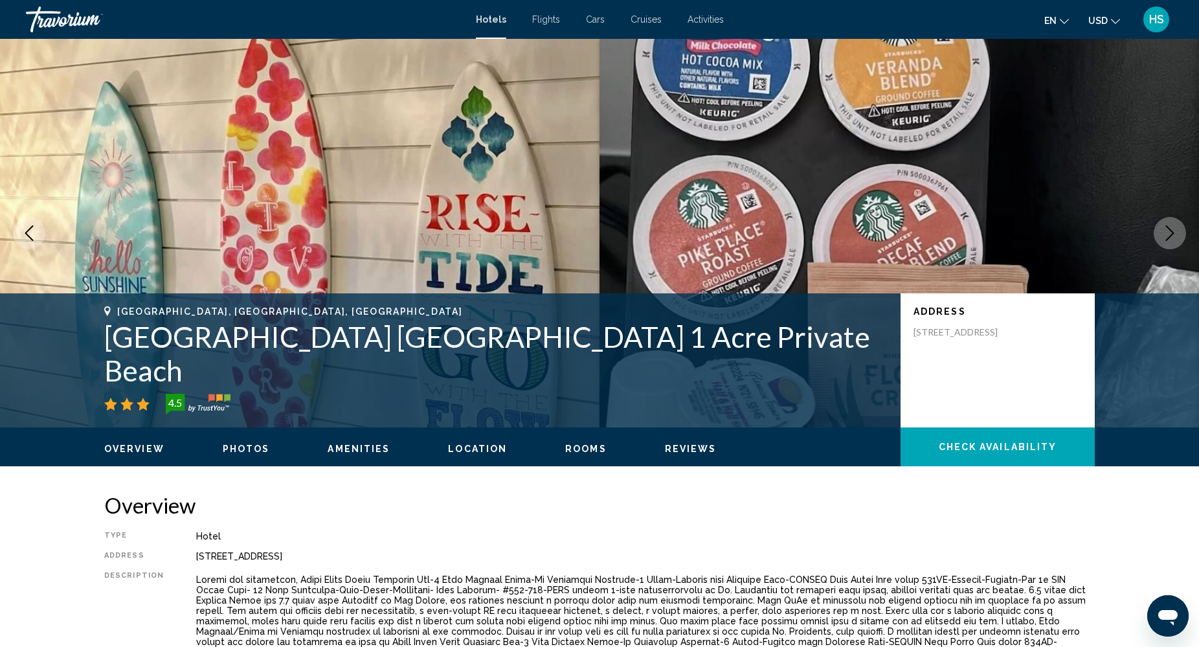
click at [1167, 232] on icon "Next image" at bounding box center [1170, 233] width 16 height 16
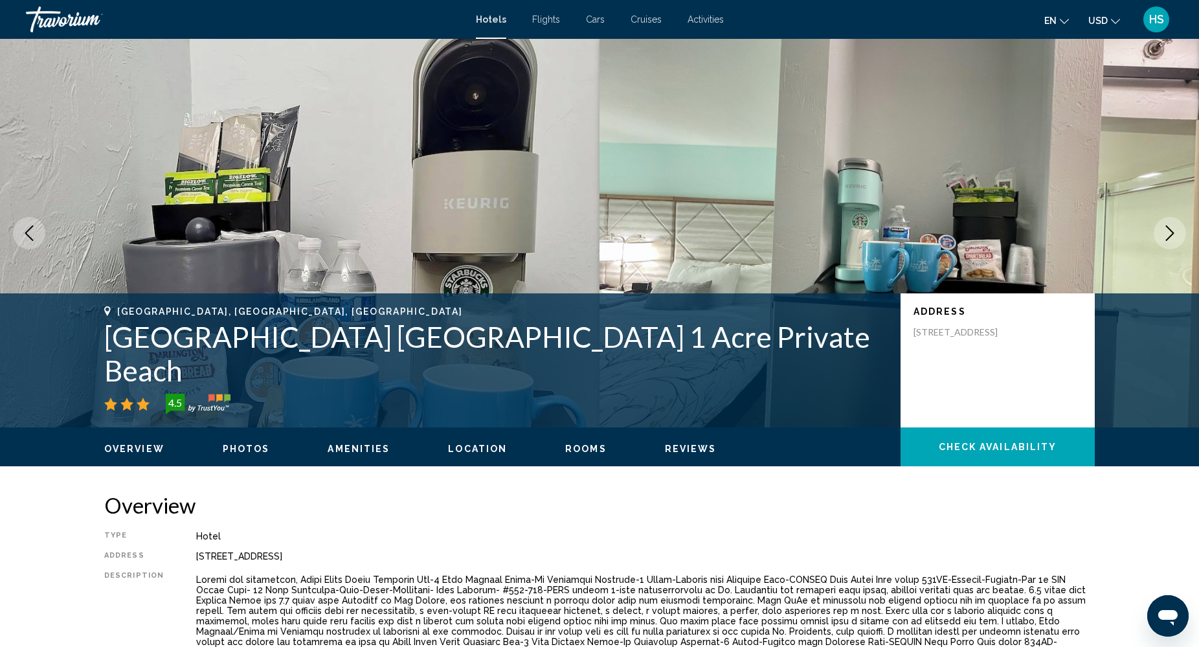
click at [1167, 232] on icon "Next image" at bounding box center [1170, 233] width 16 height 16
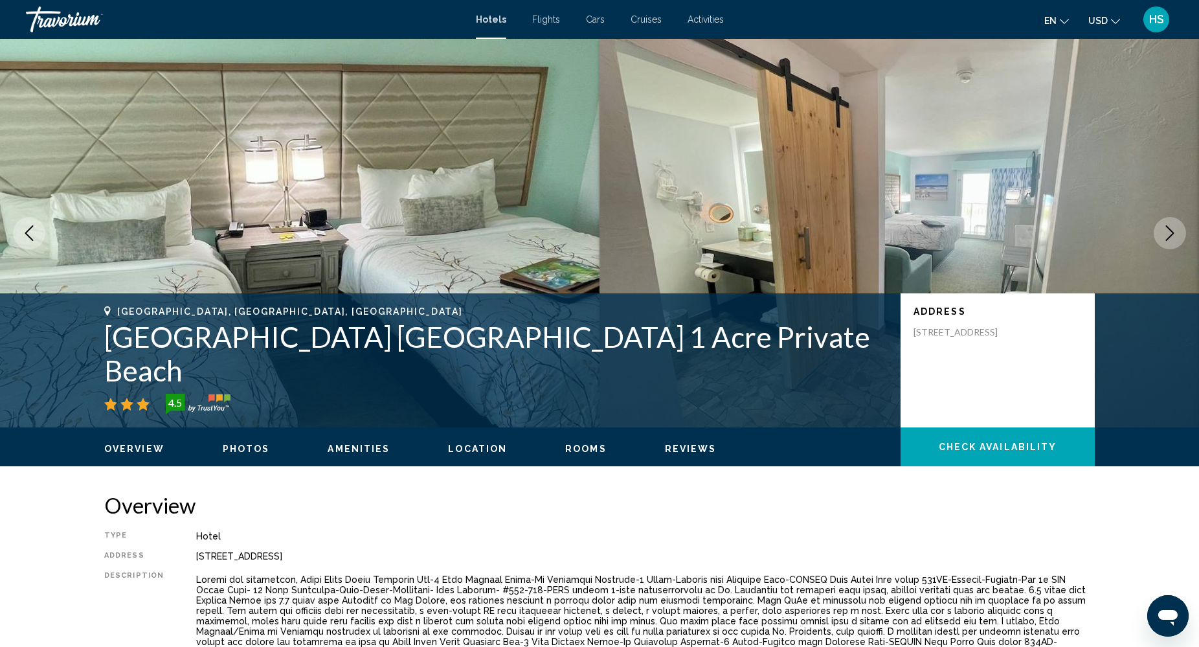
click at [1167, 232] on icon "Next image" at bounding box center [1170, 233] width 16 height 16
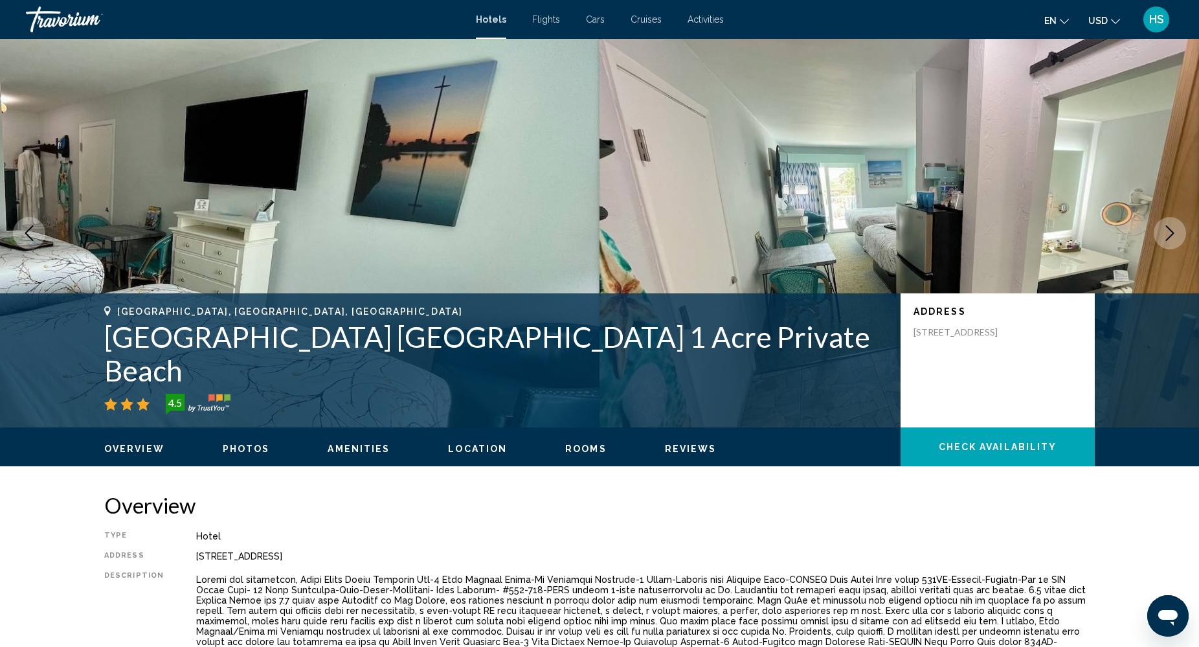
click at [1167, 232] on icon "Next image" at bounding box center [1170, 233] width 16 height 16
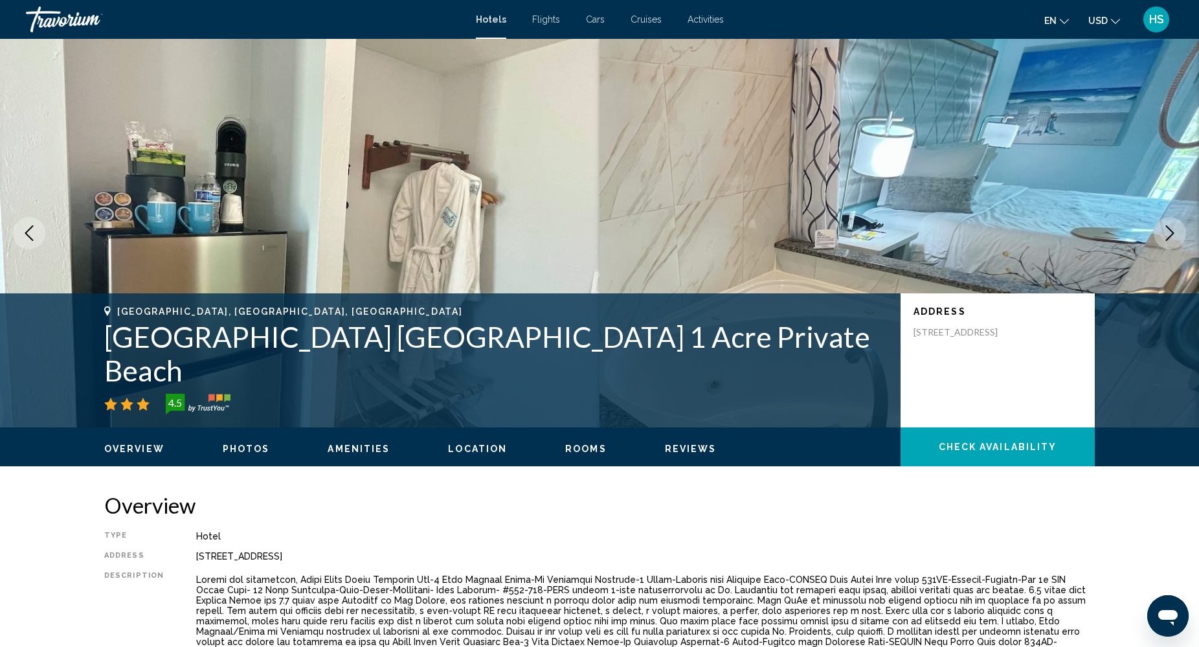
click at [1167, 232] on icon "Next image" at bounding box center [1170, 233] width 16 height 16
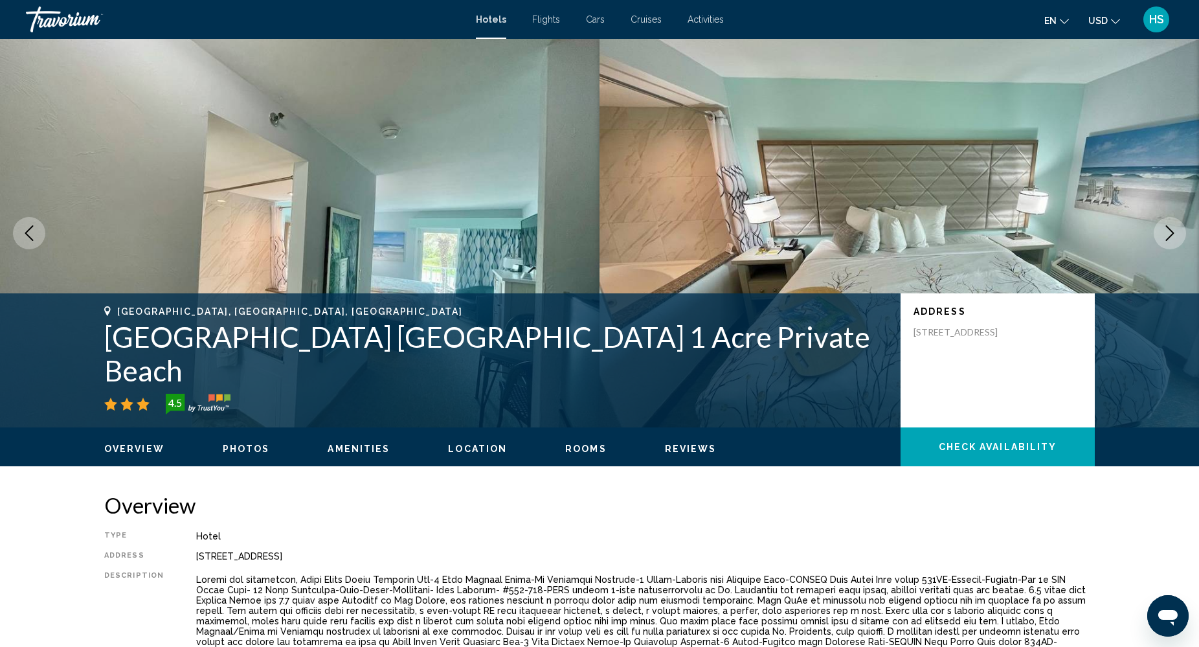
click at [1167, 232] on icon "Next image" at bounding box center [1170, 233] width 16 height 16
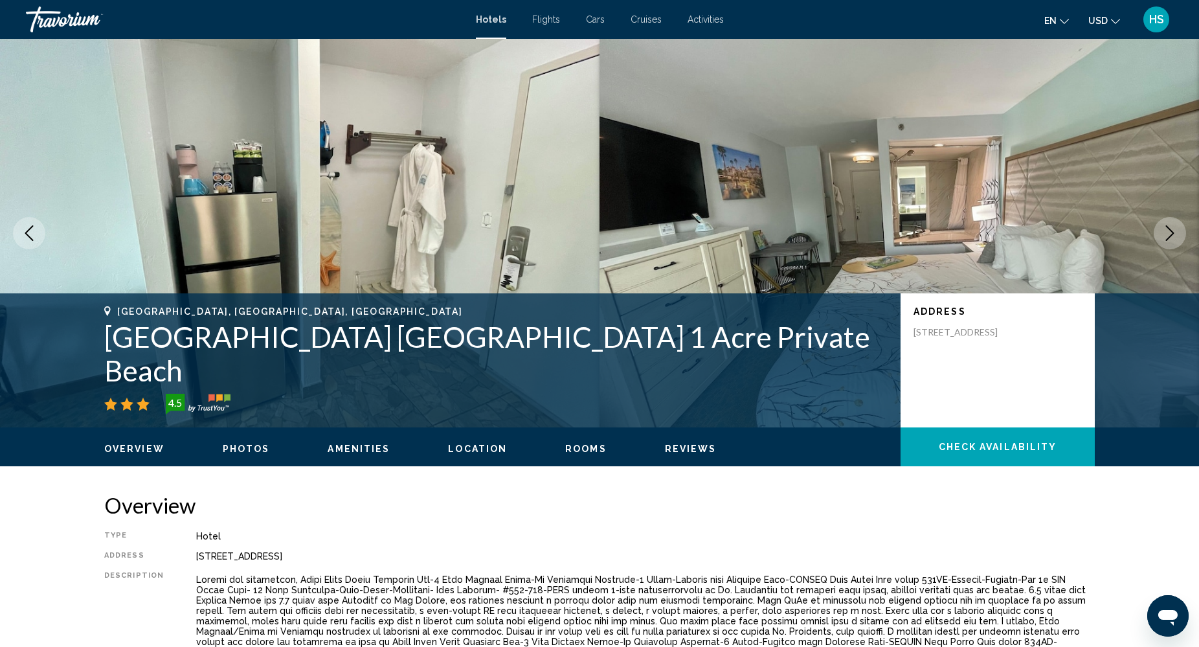
click at [1167, 232] on icon "Next image" at bounding box center [1170, 233] width 16 height 16
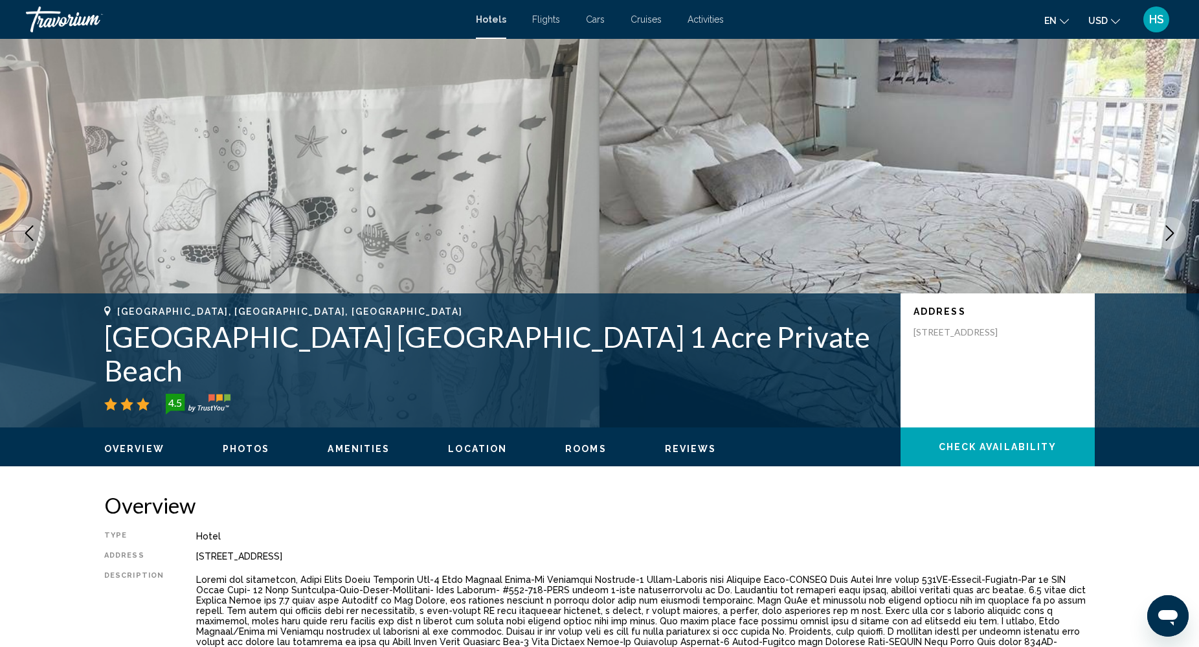
click at [1167, 232] on icon "Next image" at bounding box center [1170, 233] width 16 height 16
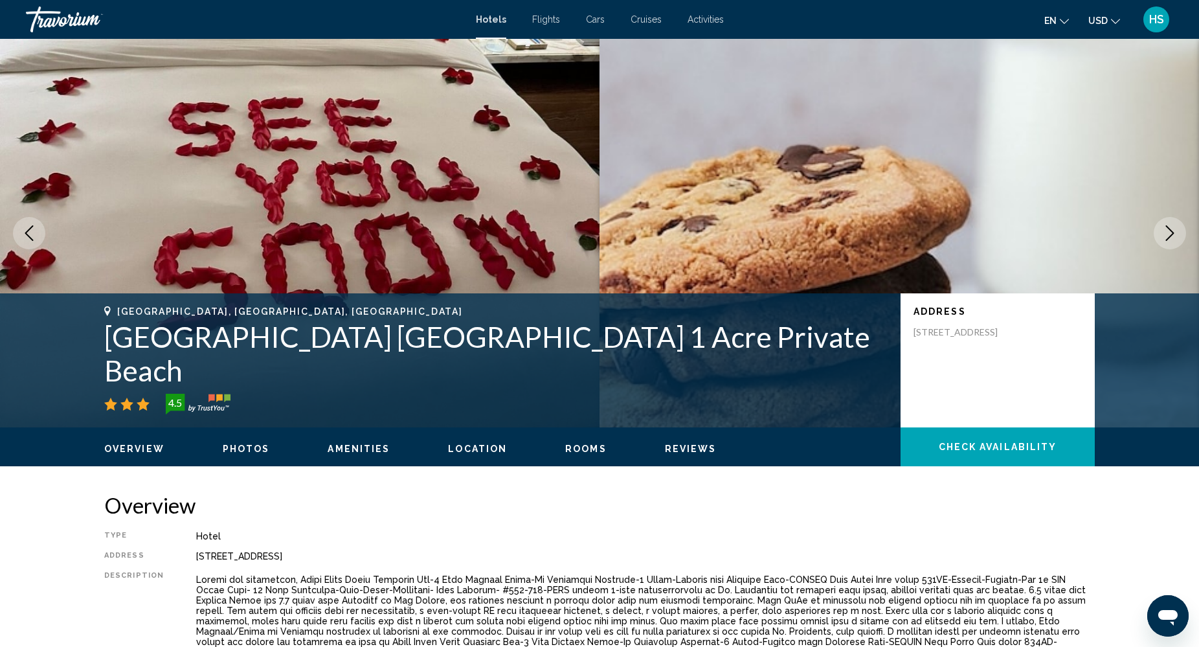
click at [1167, 232] on icon "Next image" at bounding box center [1170, 233] width 16 height 16
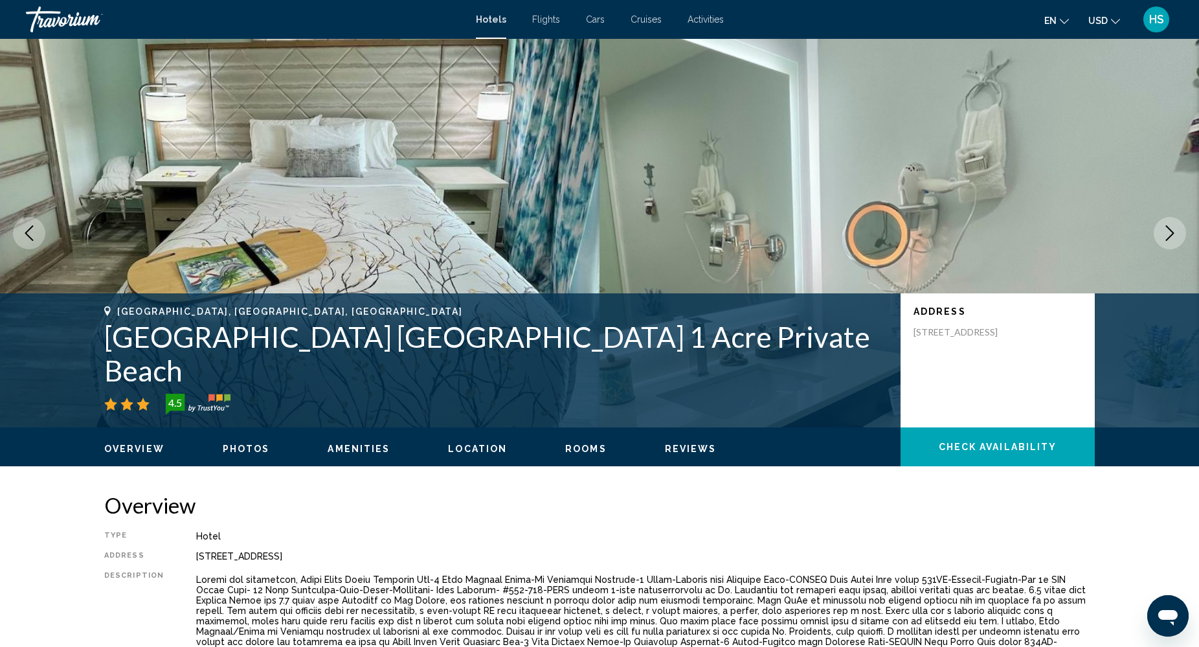
click at [1167, 232] on icon "Next image" at bounding box center [1170, 233] width 16 height 16
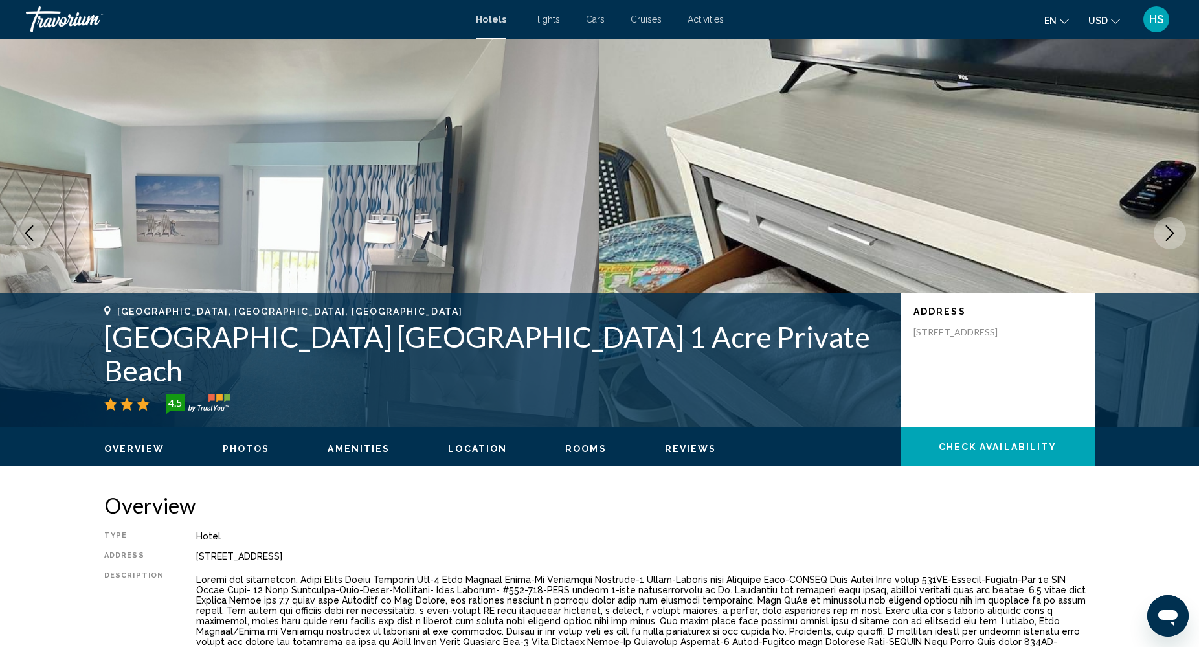
click at [1167, 232] on icon "Next image" at bounding box center [1170, 233] width 16 height 16
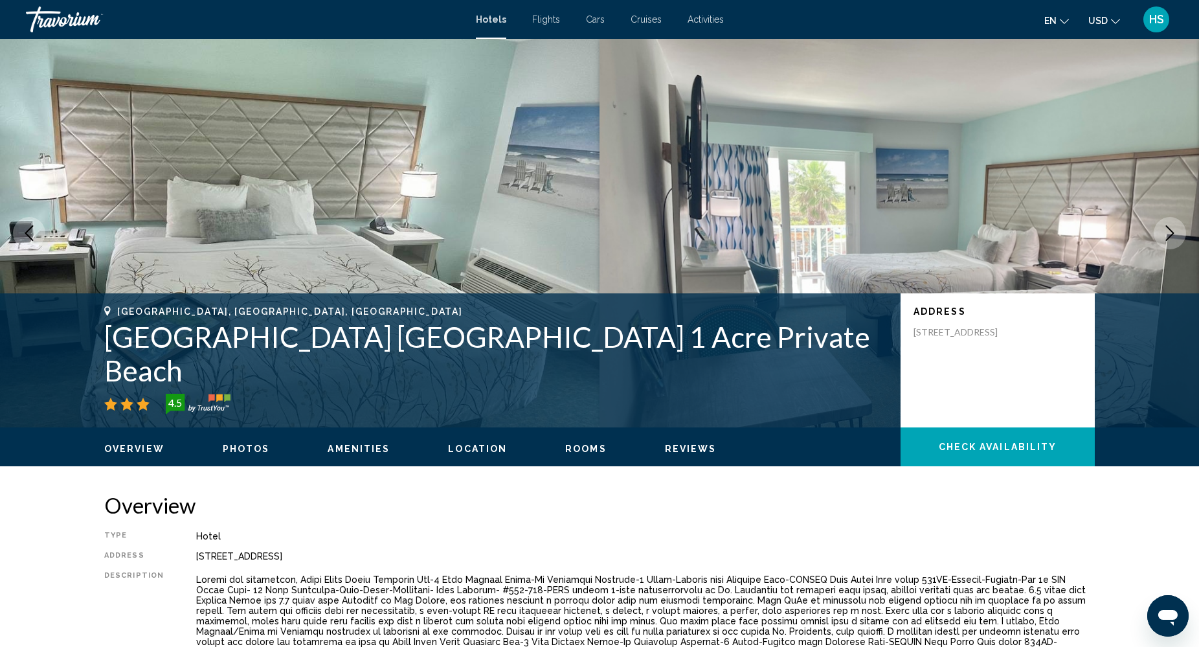
click at [1167, 232] on icon "Next image" at bounding box center [1170, 233] width 16 height 16
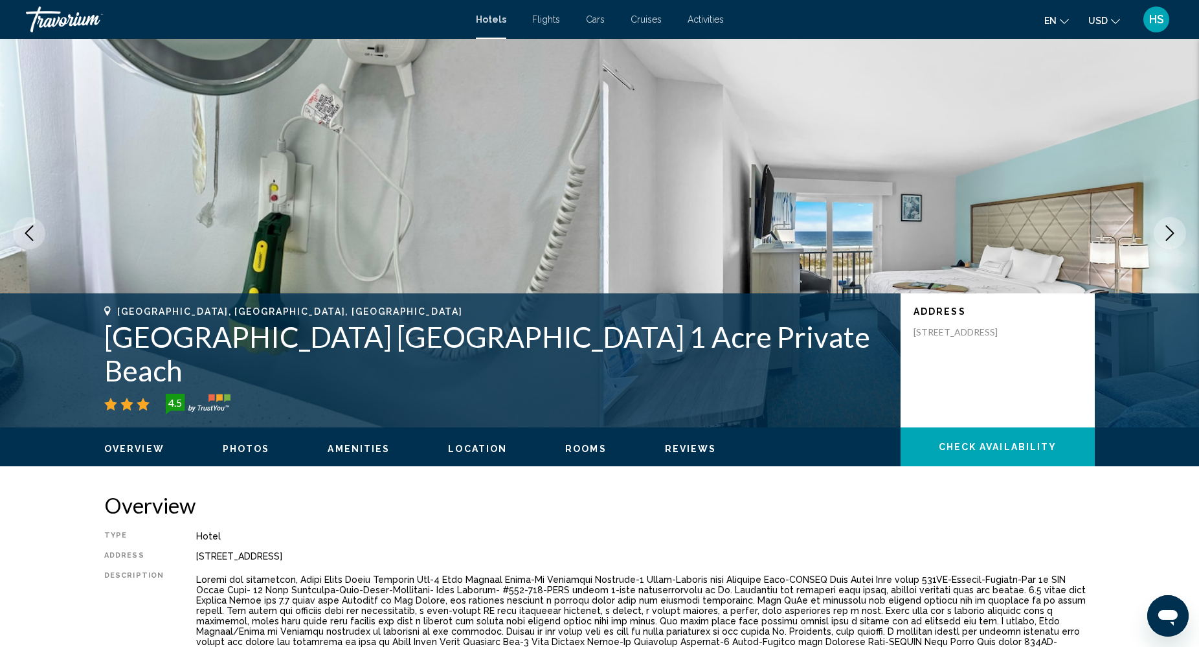
click at [1167, 232] on icon "Next image" at bounding box center [1170, 233] width 16 height 16
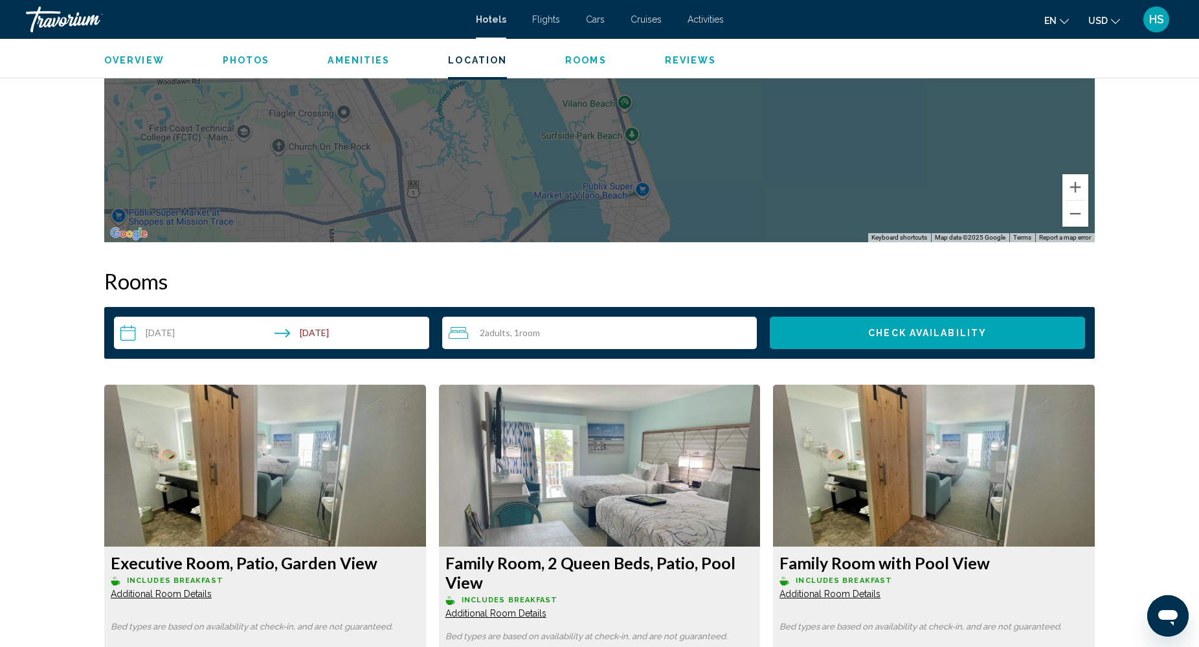
scroll to position [1455, 0]
